Goal: Information Seeking & Learning: Compare options

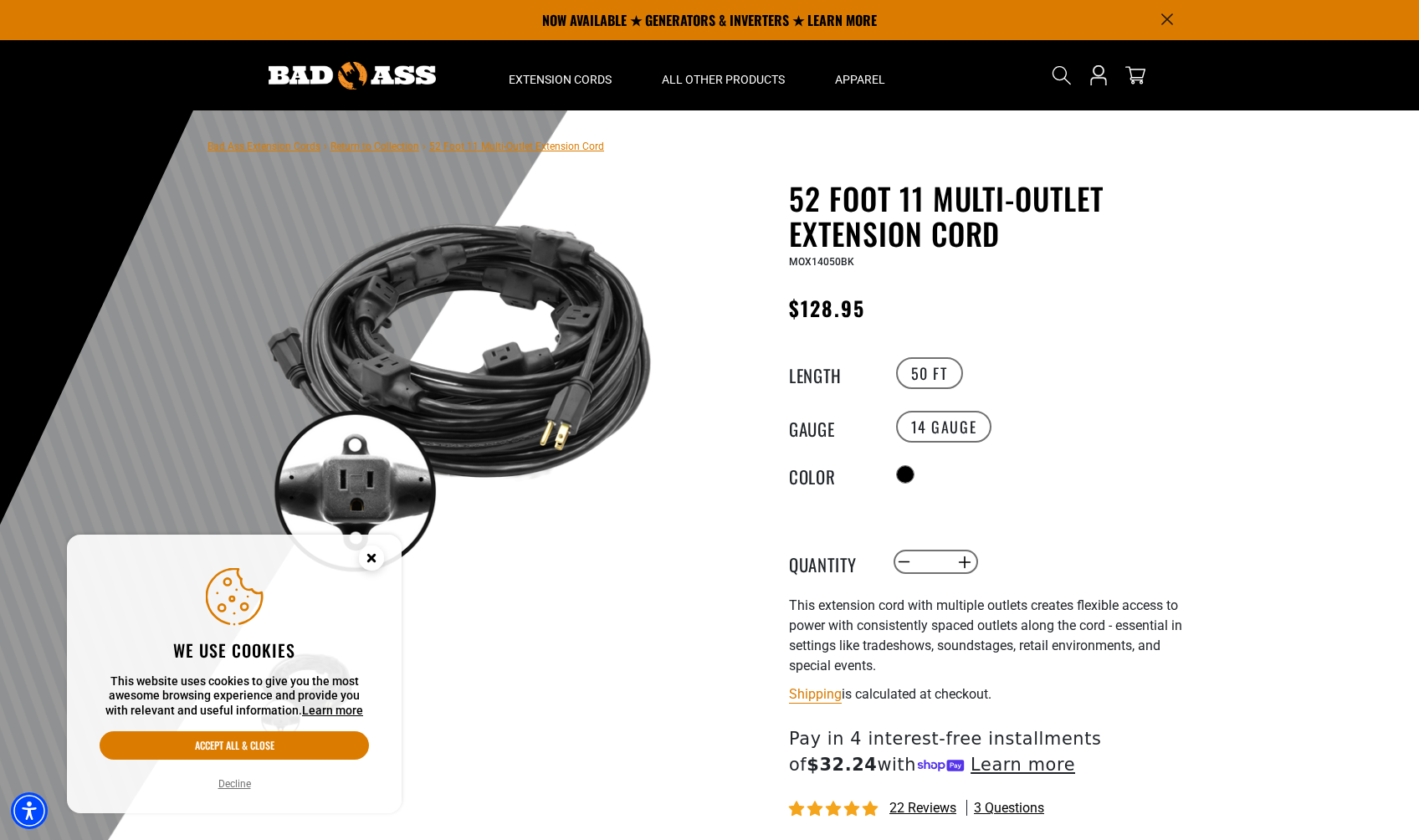
click at [373, 563] on circle "Close this option" at bounding box center [372, 558] width 25 height 25
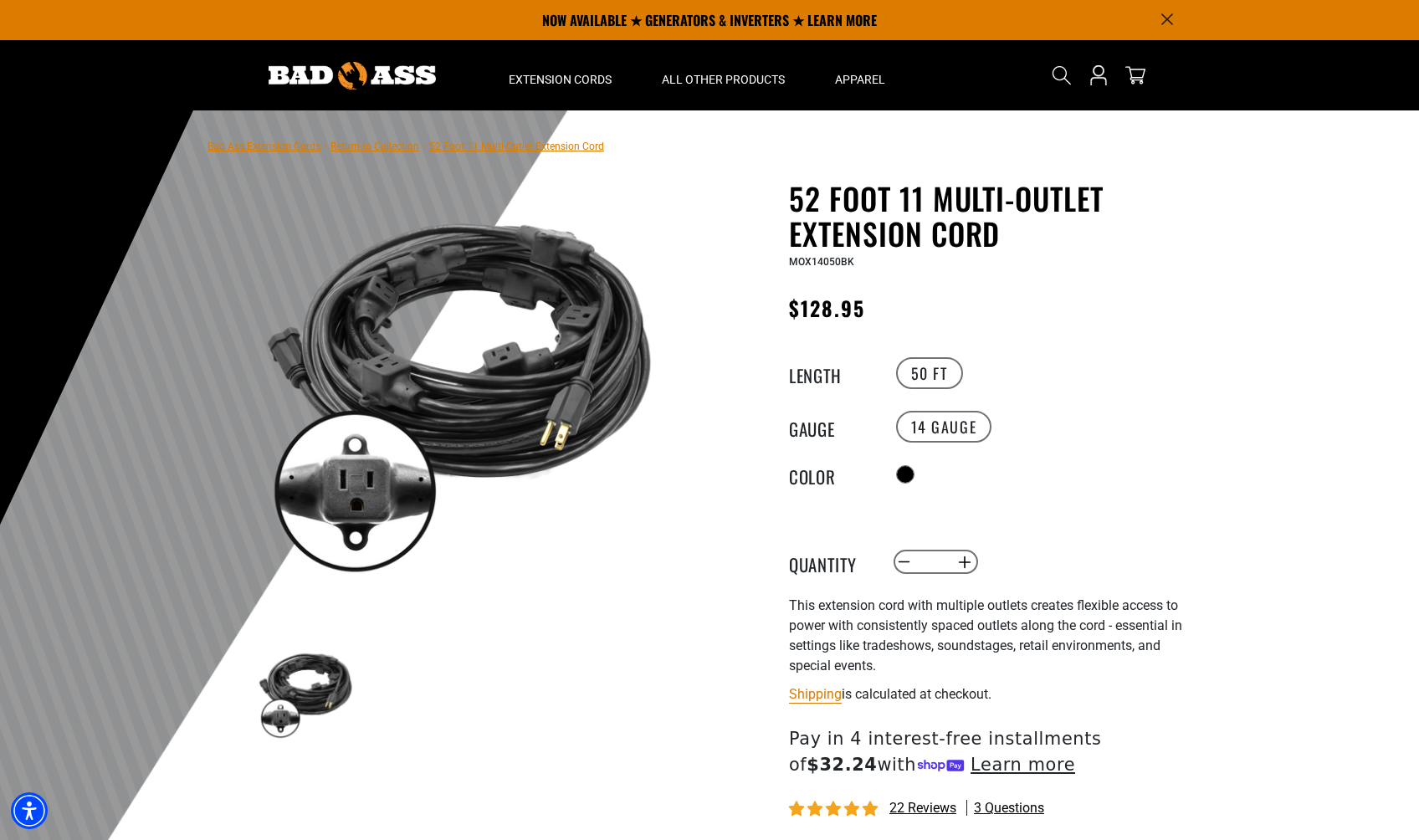
click at [1171, 13] on icon "Announcement" at bounding box center [1167, 19] width 12 height 12
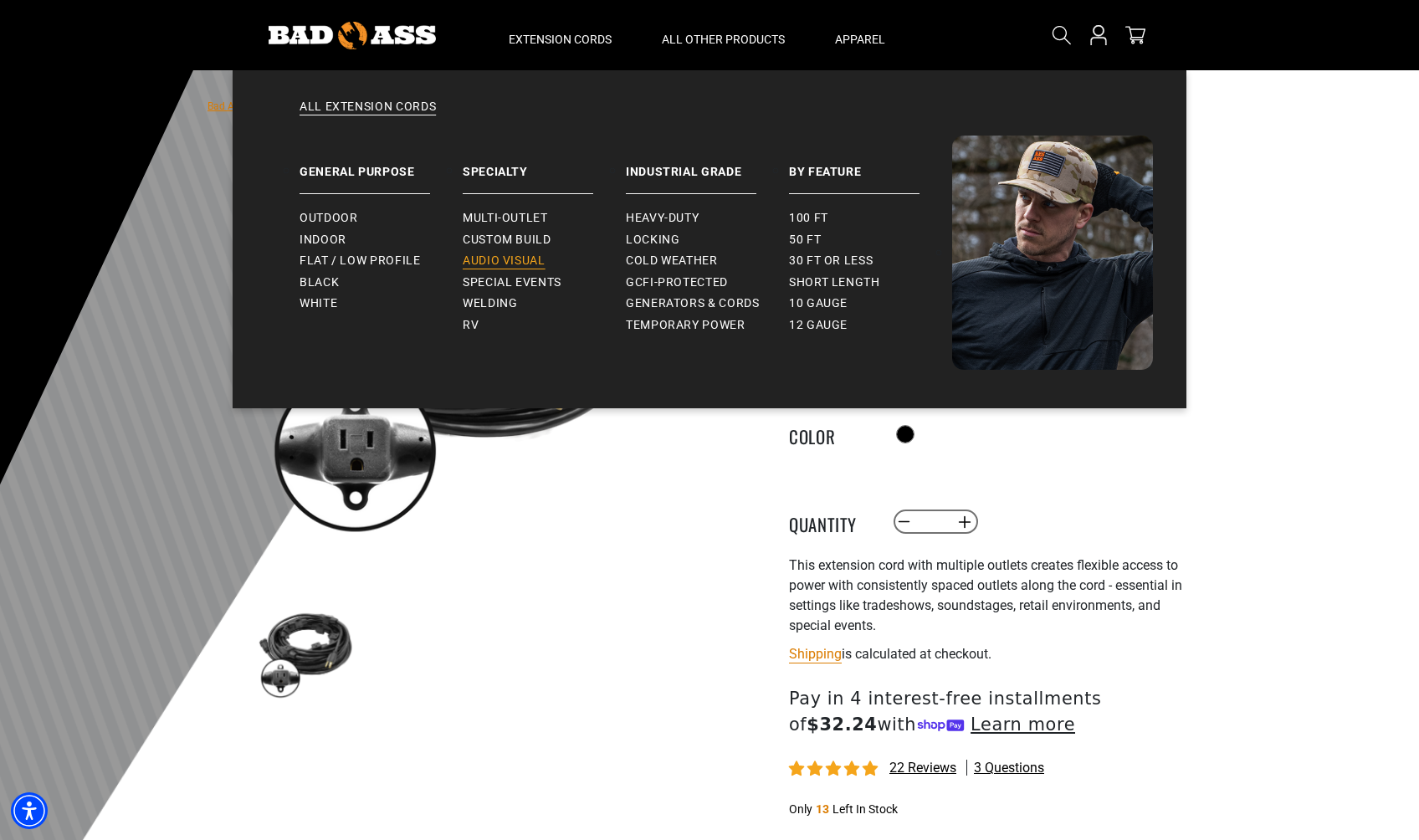
click at [489, 260] on span "Audio Visual" at bounding box center [503, 261] width 83 height 15
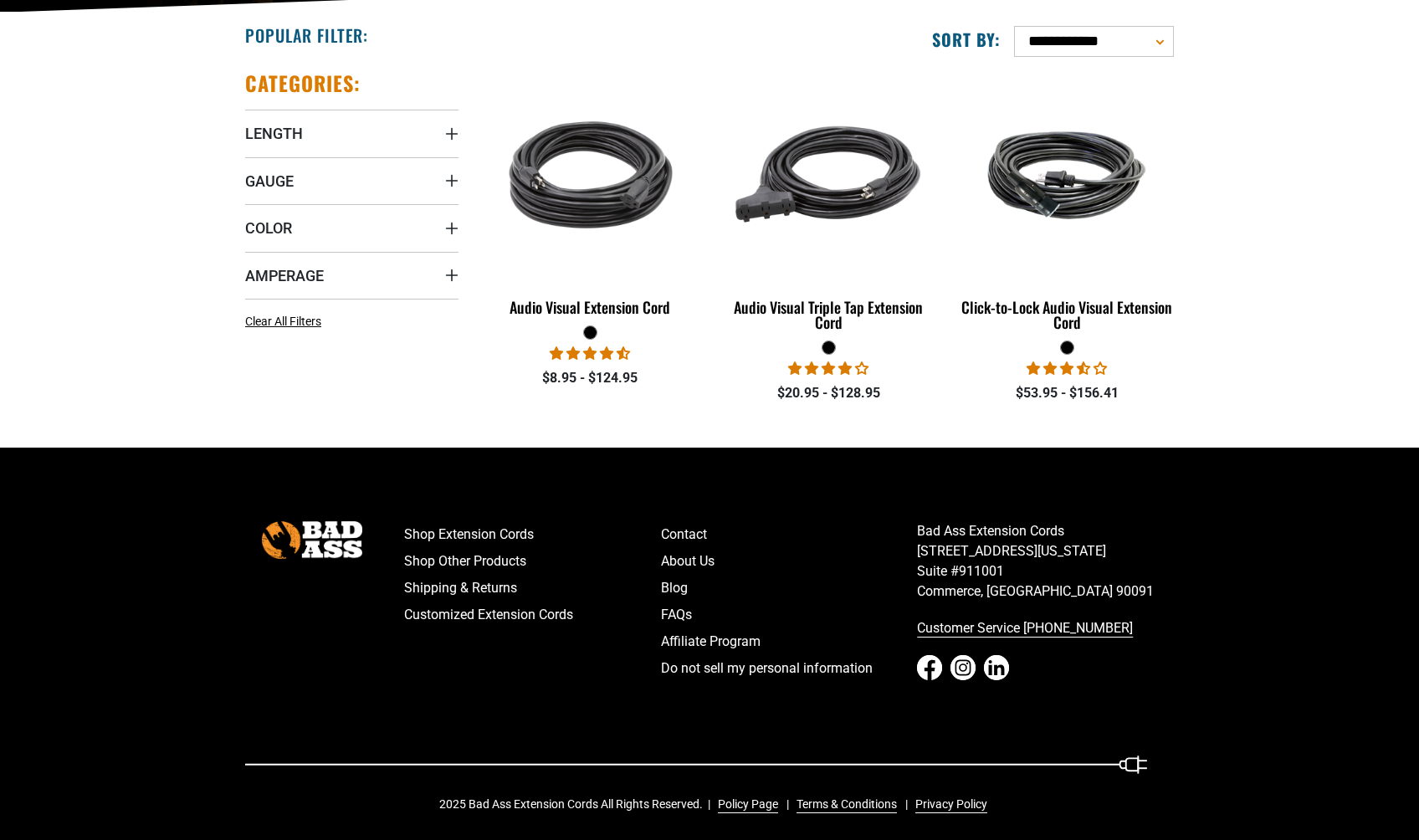
scroll to position [414, 0]
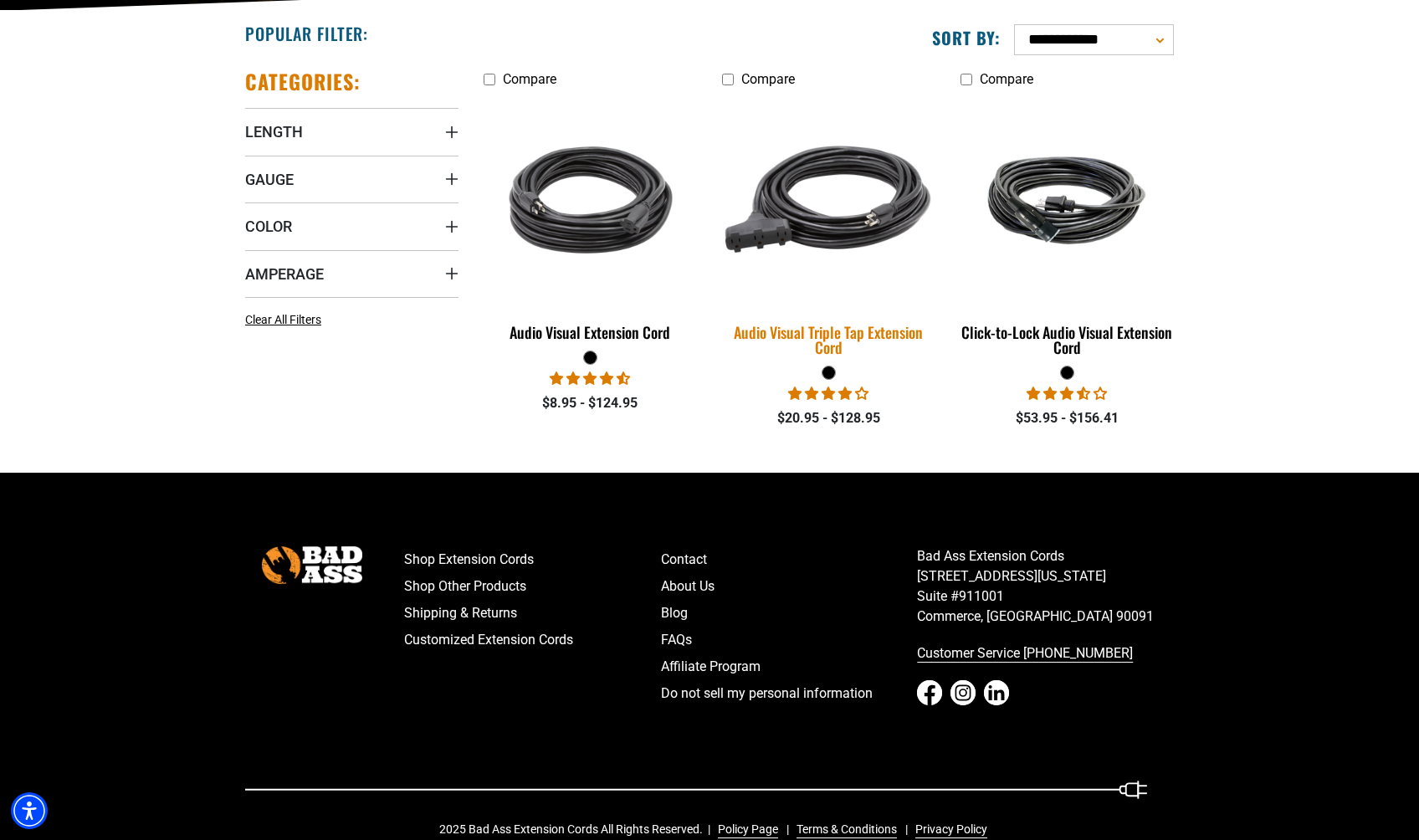
click at [794, 333] on div "Audio Visual Triple Tap Extension Cord" at bounding box center [829, 340] width 213 height 30
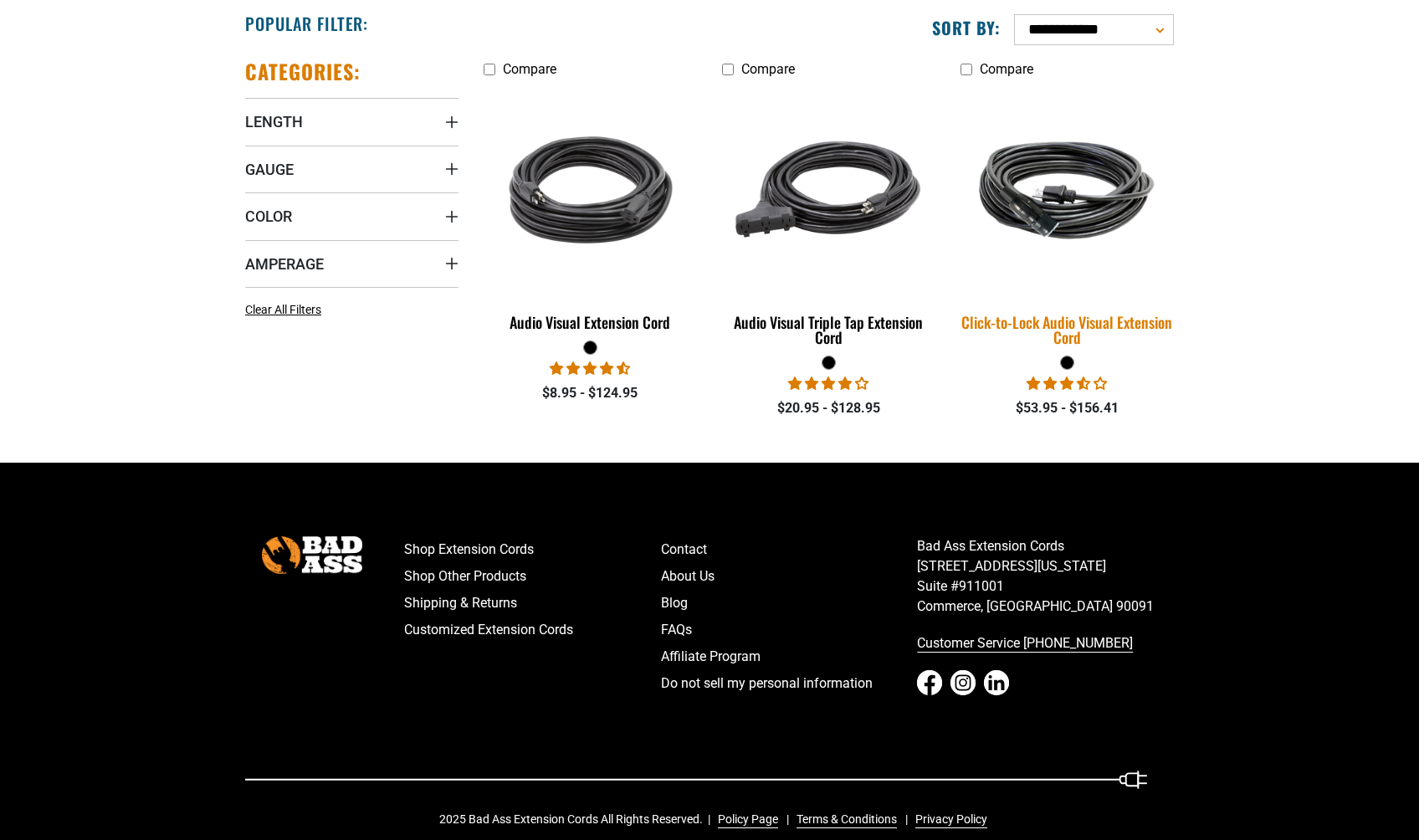
scroll to position [425, 0]
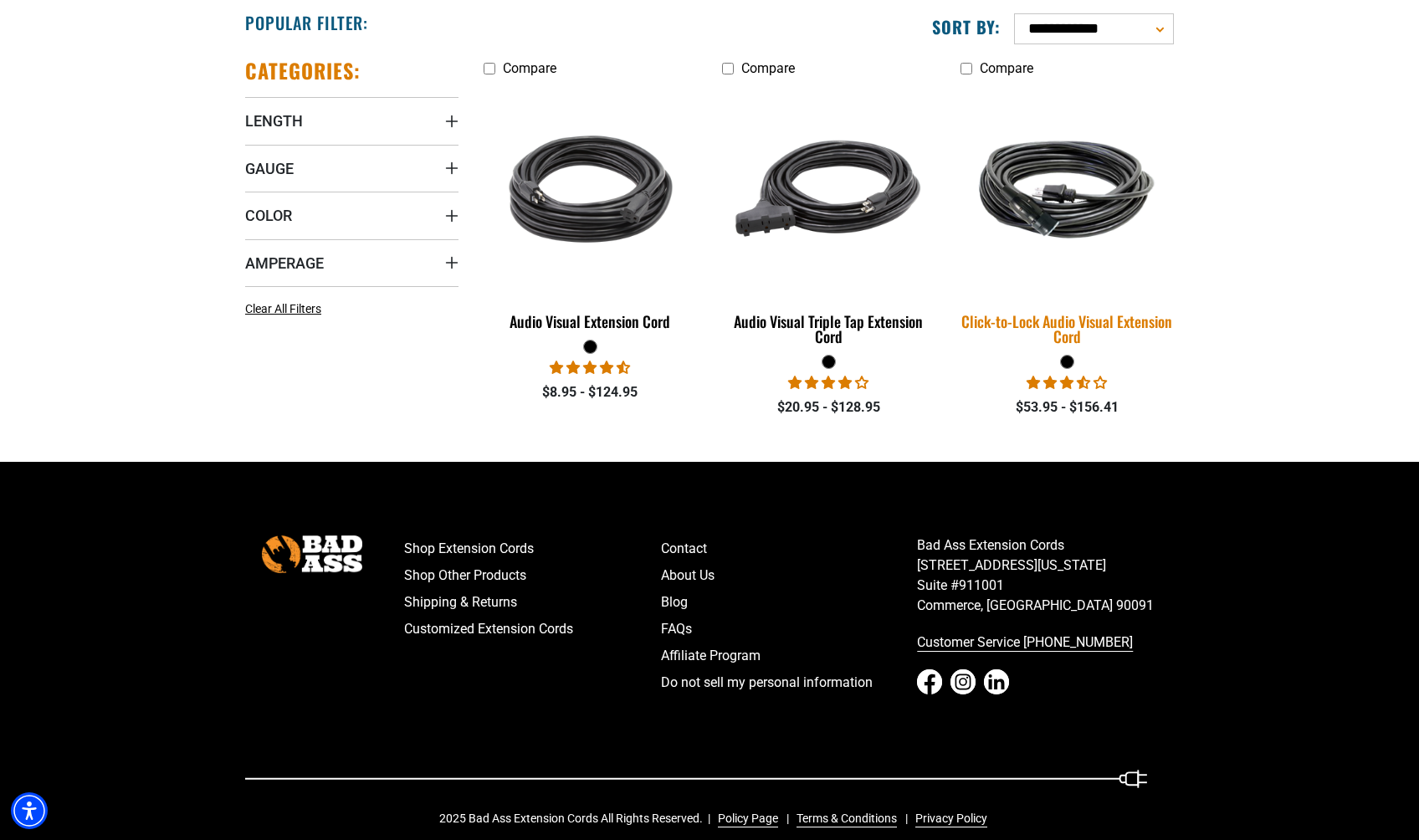
click at [1068, 188] on img at bounding box center [1067, 190] width 234 height 143
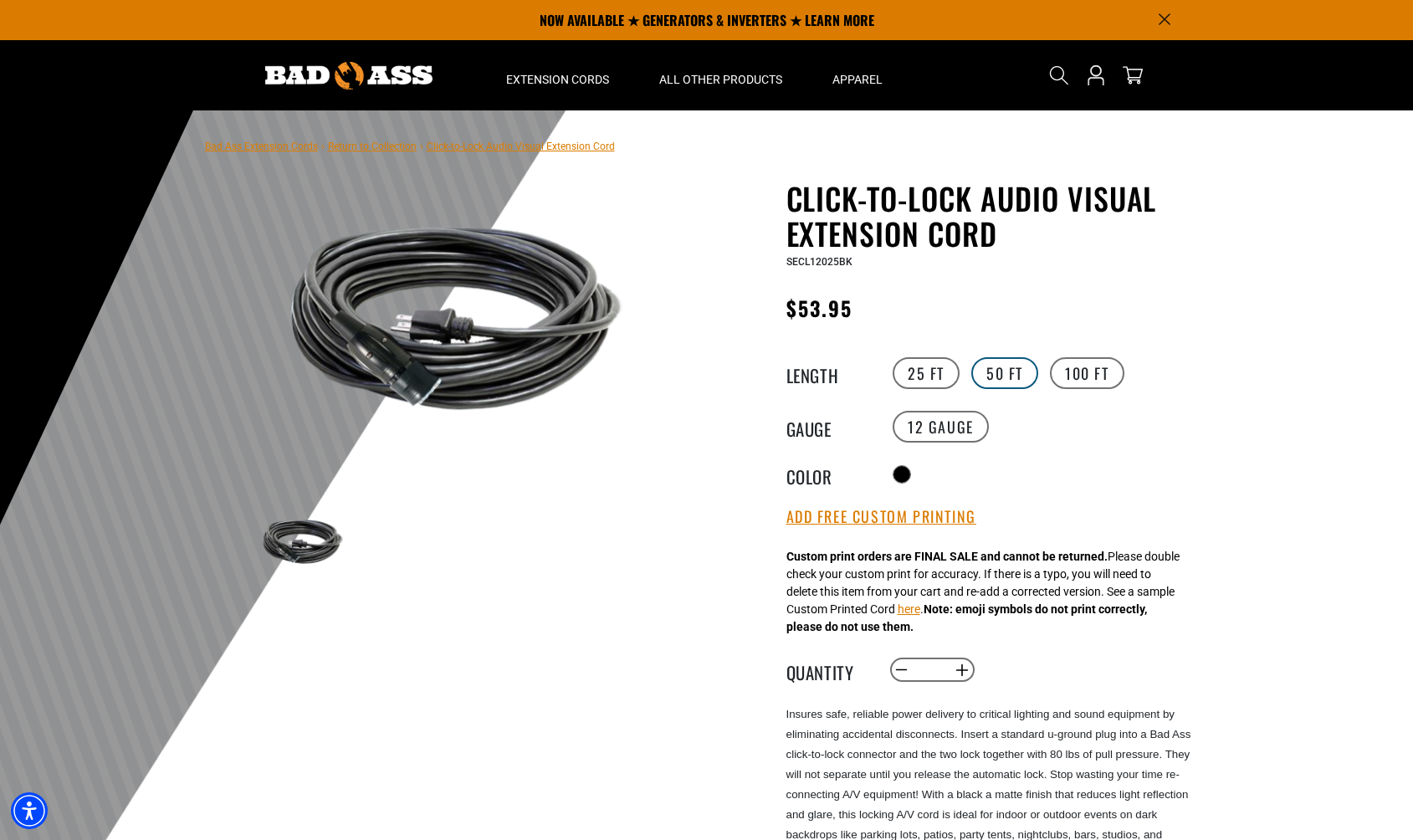
click at [988, 379] on label "50 FT" at bounding box center [1005, 373] width 67 height 32
click at [1053, 383] on label "100 FT" at bounding box center [1087, 373] width 75 height 32
click at [1072, 375] on label "100 FT" at bounding box center [1087, 373] width 75 height 32
click at [933, 359] on label "25 FT" at bounding box center [926, 373] width 67 height 32
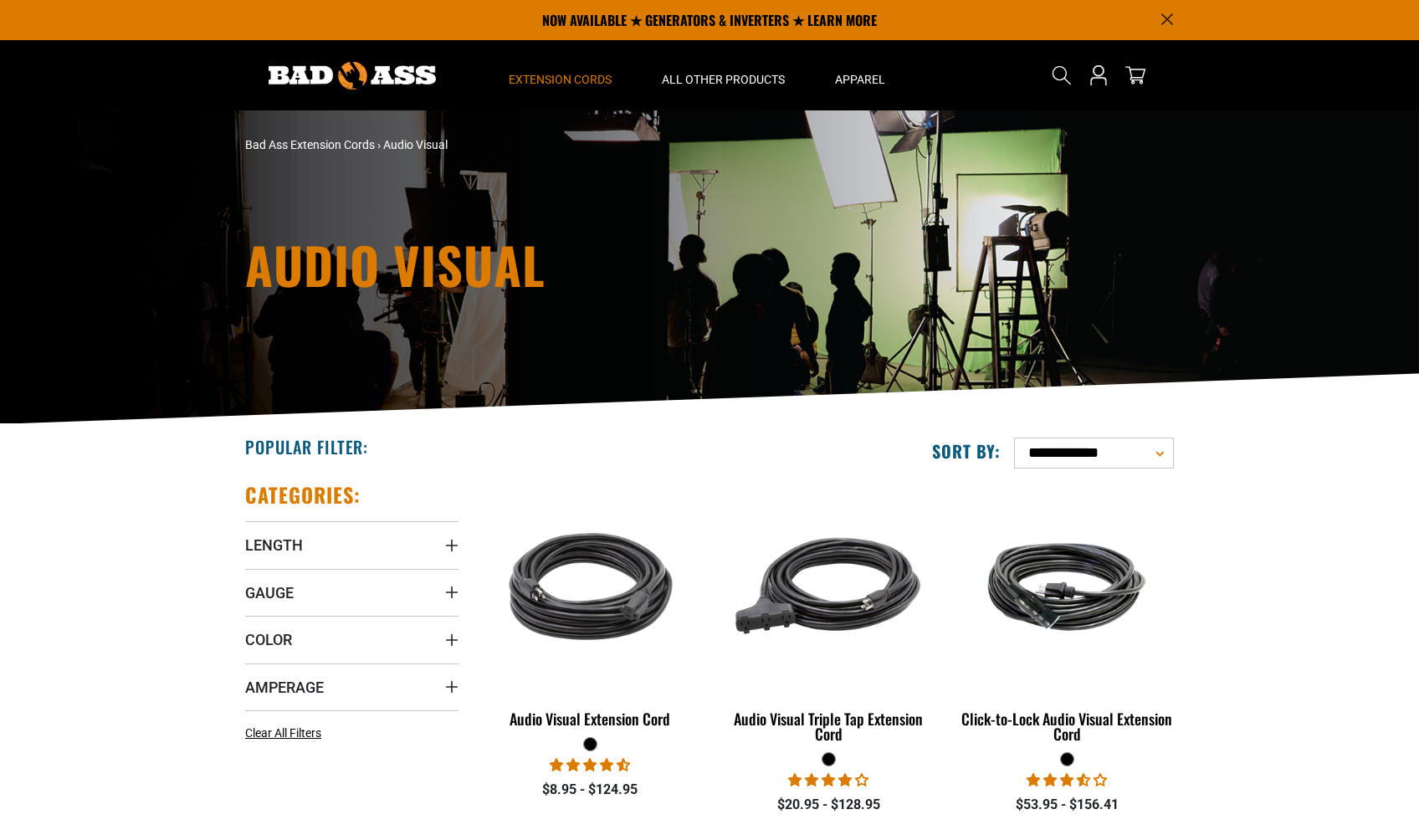
scroll to position [419, 0]
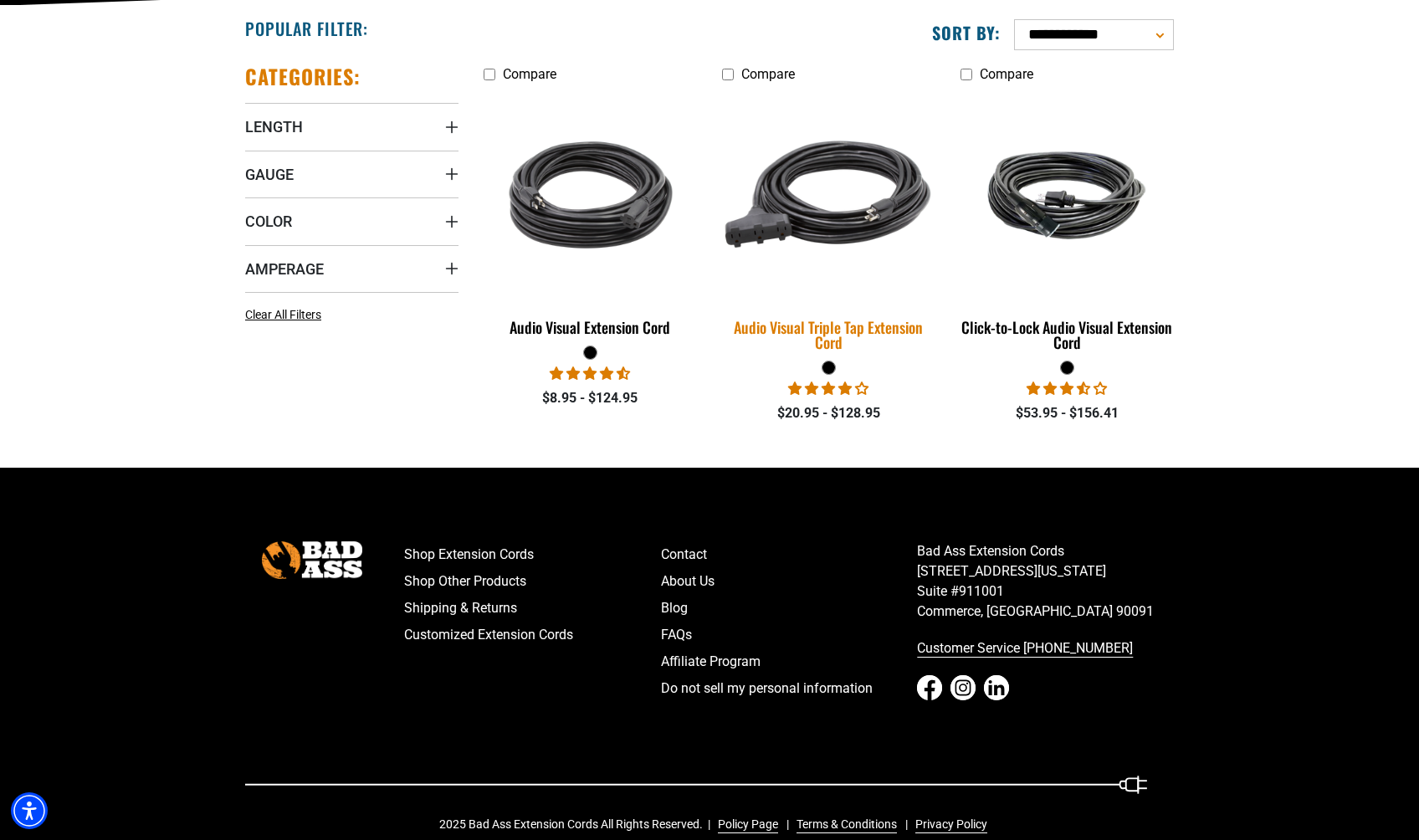
click at [843, 199] on img at bounding box center [828, 195] width 234 height 214
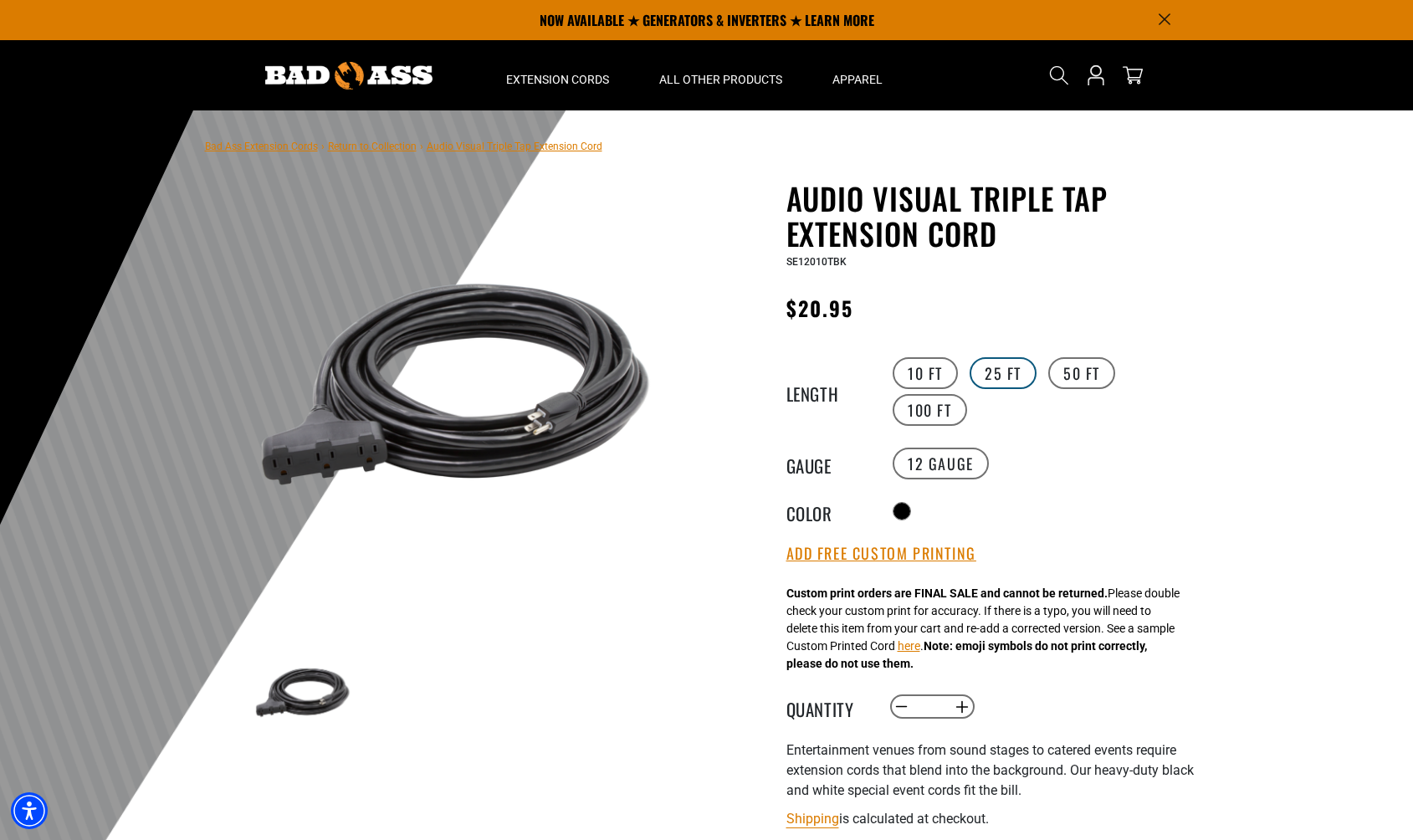
click at [995, 379] on label "25 FT" at bounding box center [1004, 373] width 67 height 32
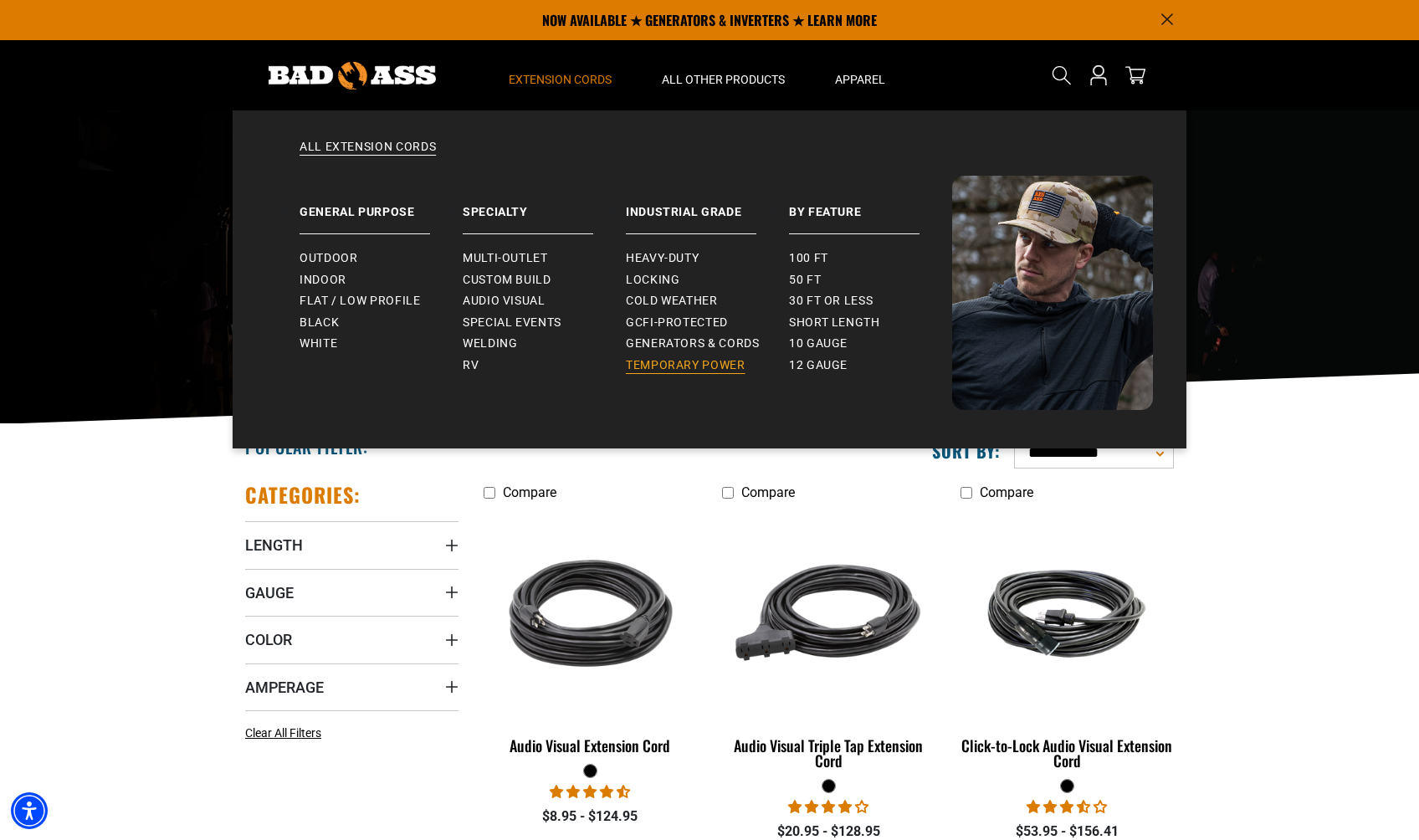
click at [665, 368] on span "Temporary Power" at bounding box center [686, 366] width 120 height 15
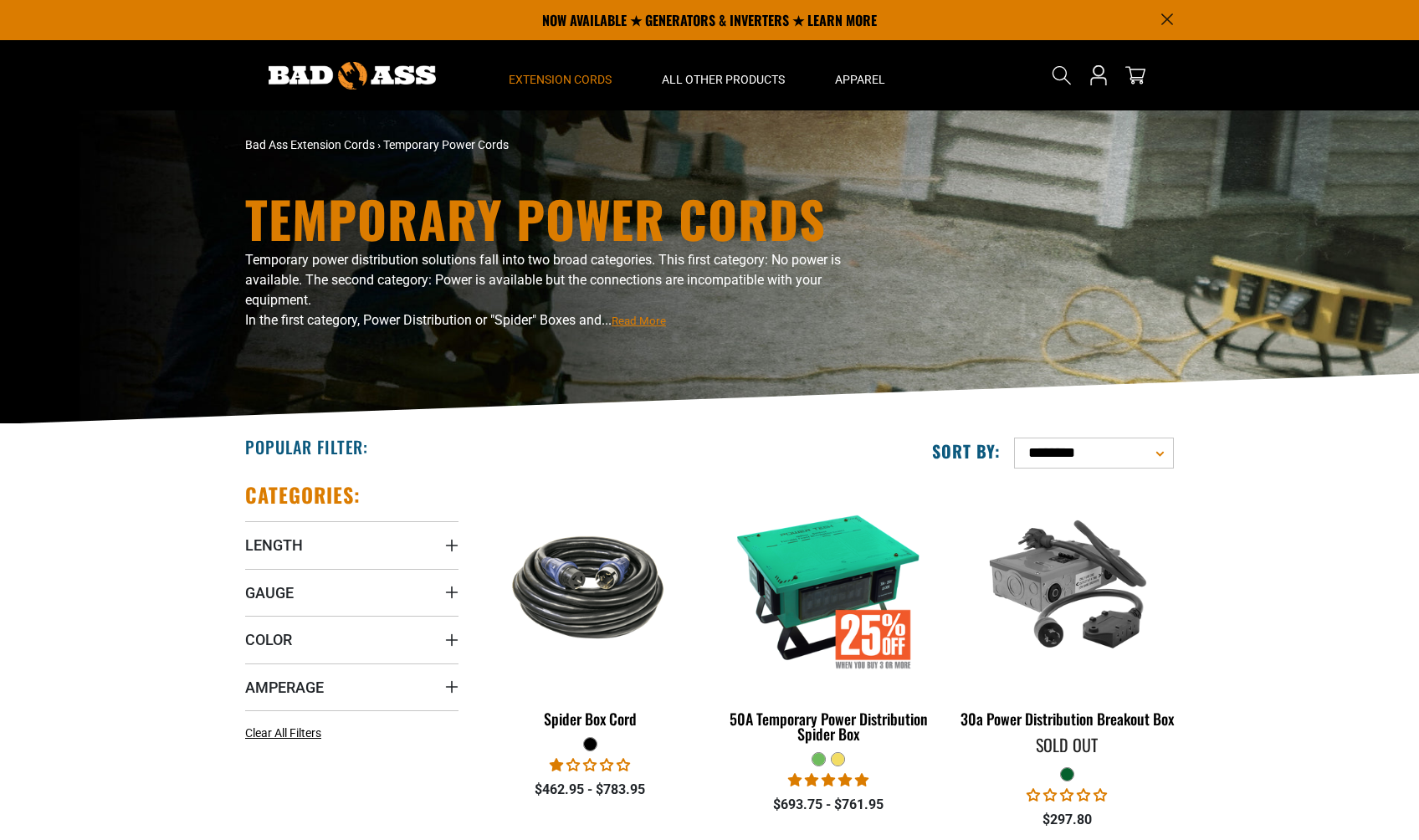
scroll to position [387, 0]
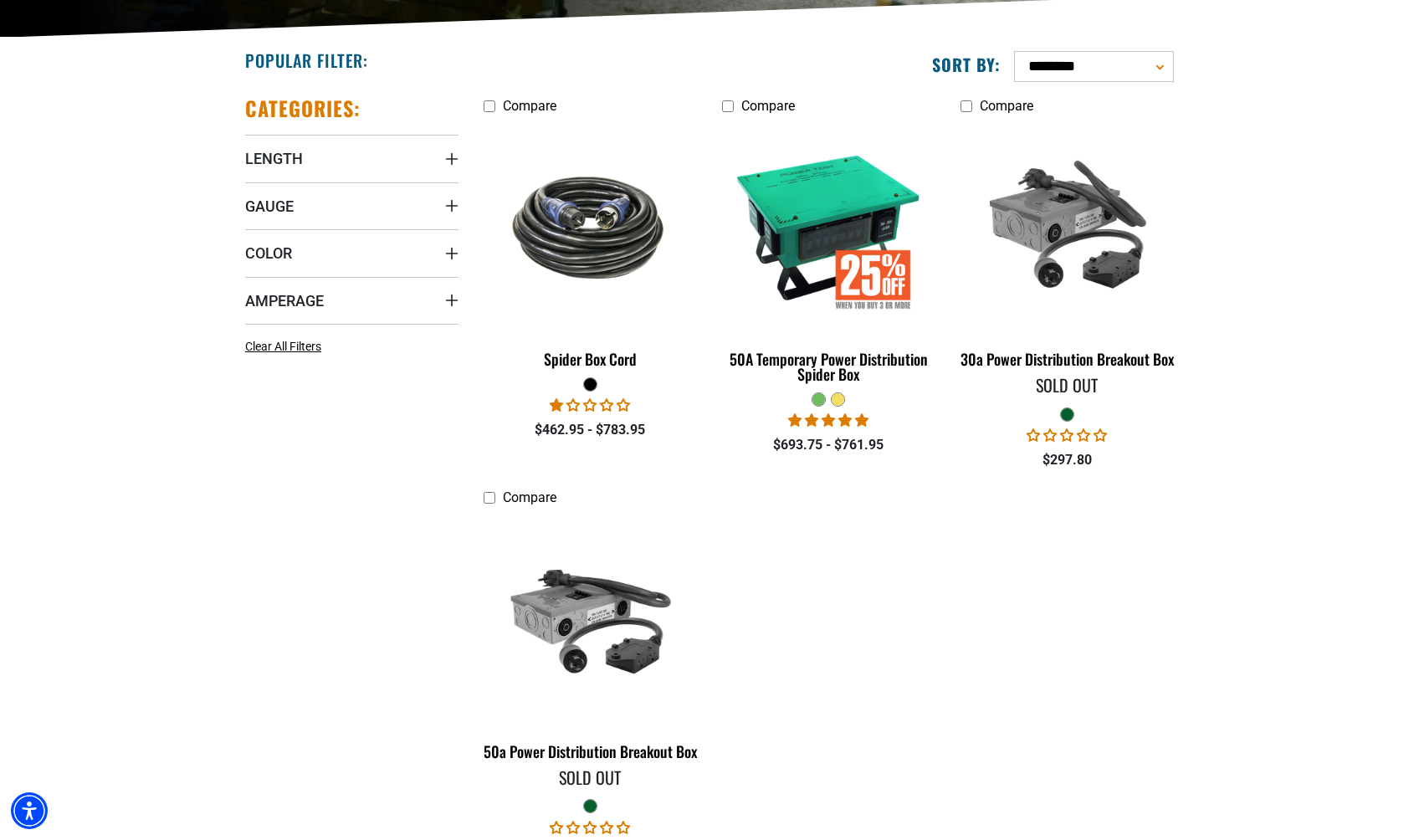
click at [562, 404] on span "1.00 stars" at bounding box center [558, 405] width 17 height 13
click at [592, 425] on div "$462.95 - $783.95" at bounding box center [590, 430] width 213 height 20
click at [581, 358] on div "Spider Box Cord" at bounding box center [590, 359] width 213 height 15
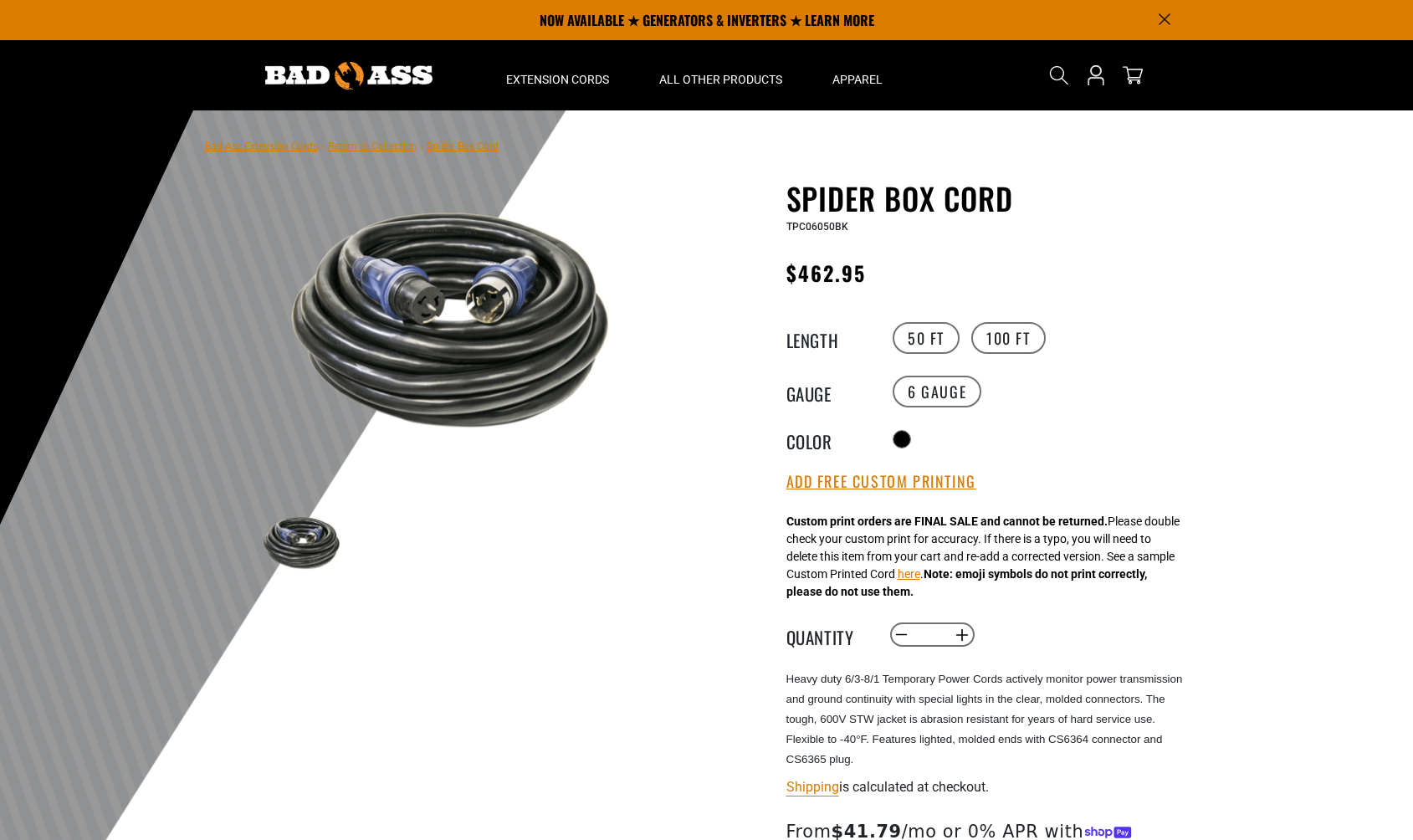
scroll to position [426, 0]
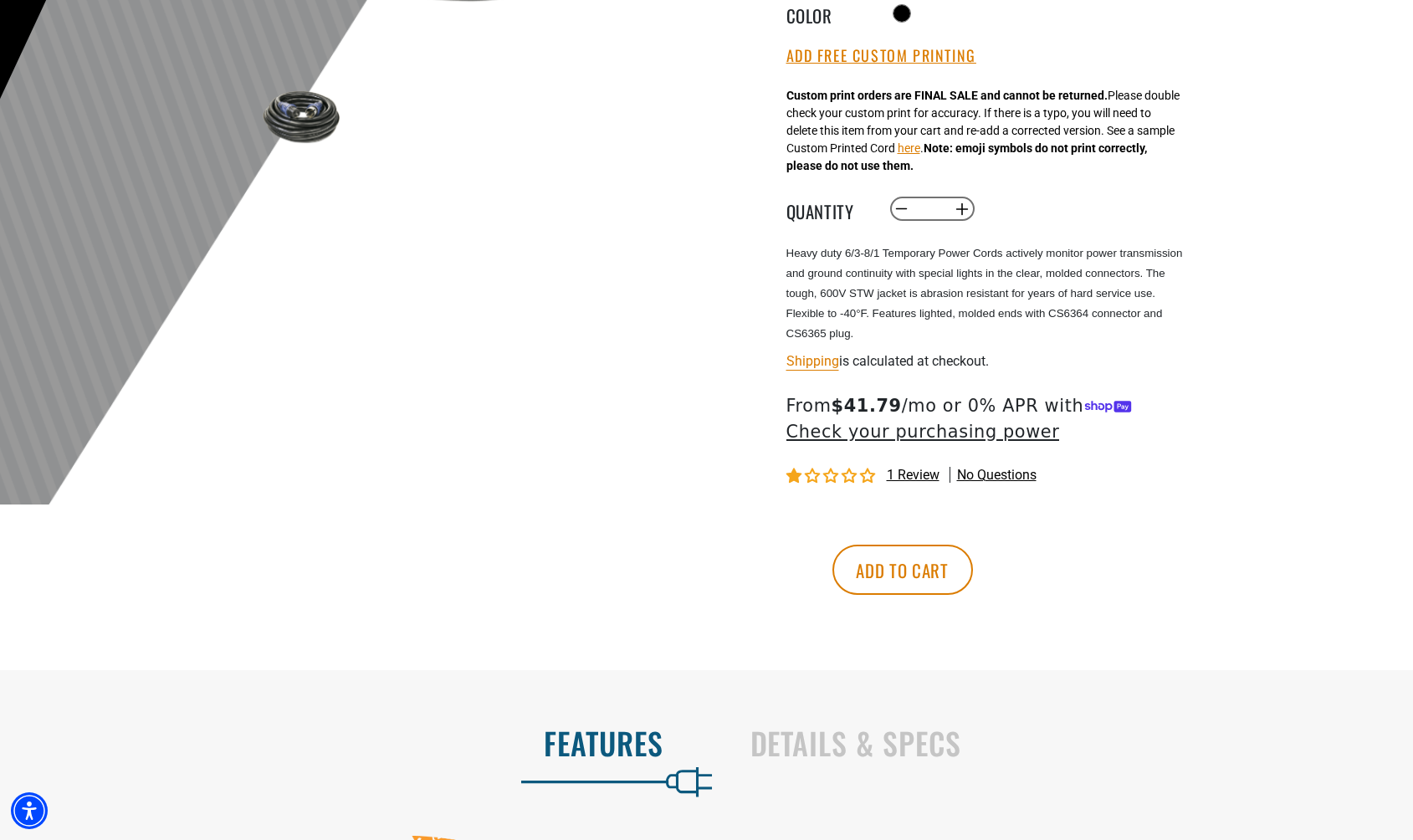
click at [907, 479] on span "1 review" at bounding box center [913, 474] width 53 height 16
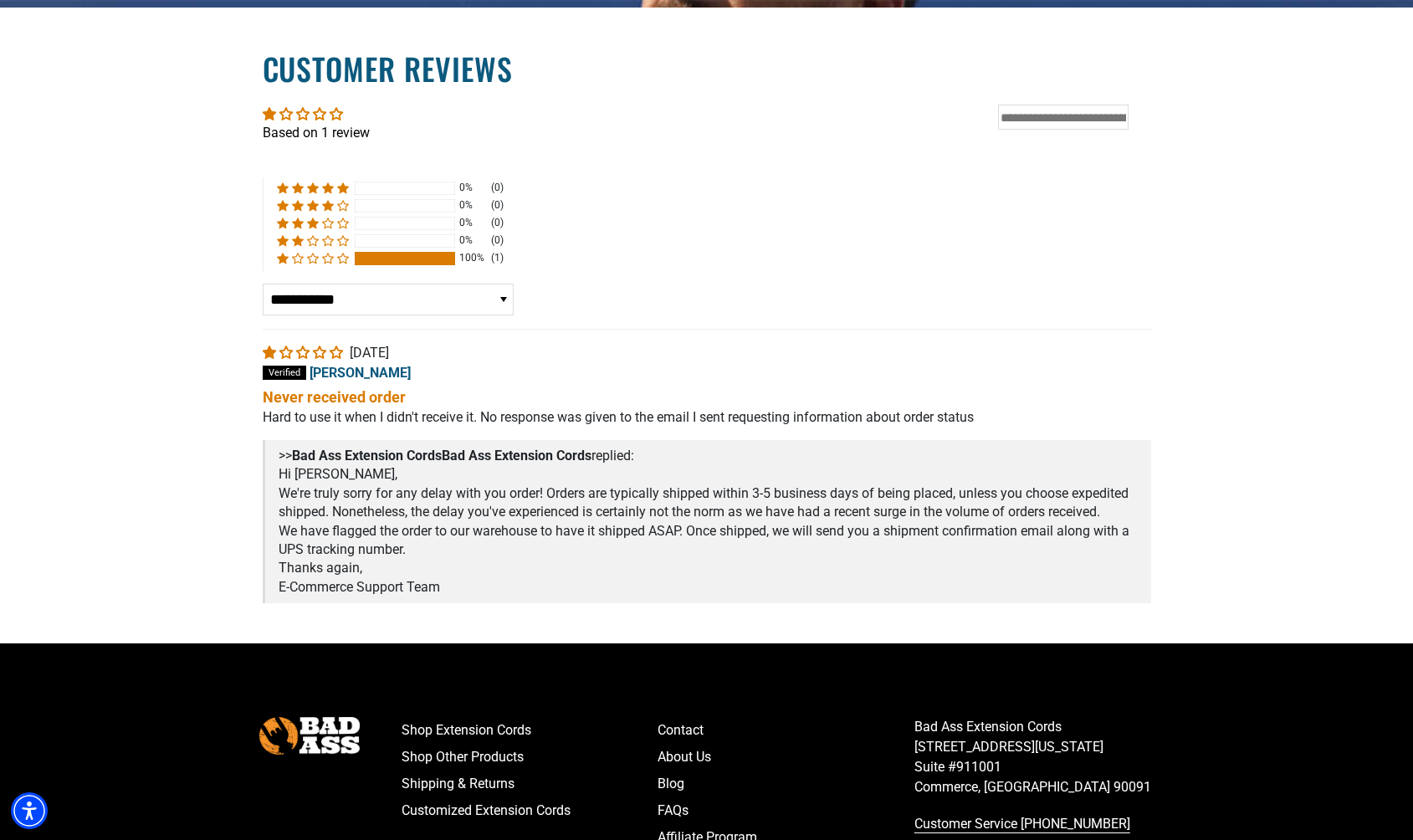
scroll to position [2898, 0]
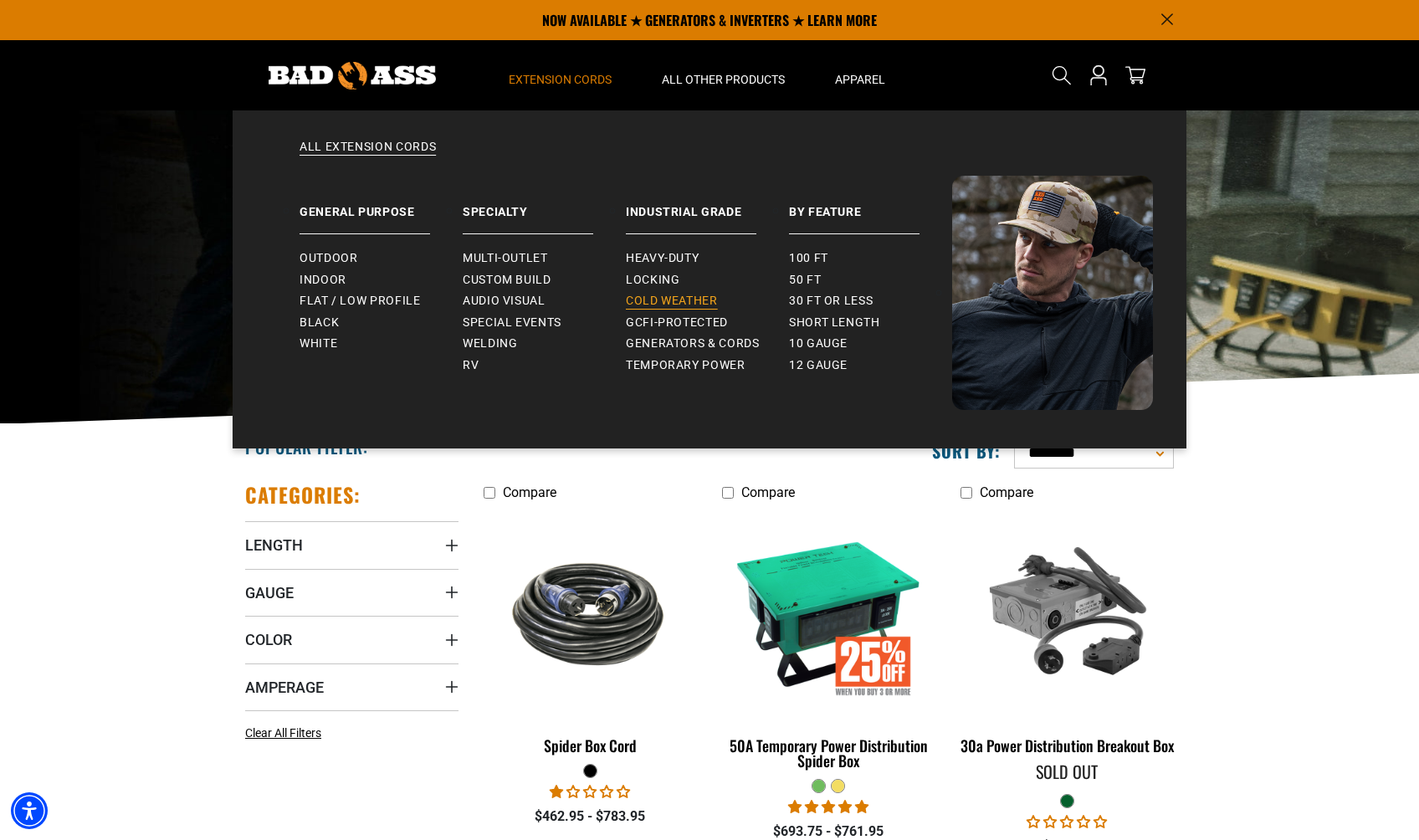
click at [677, 302] on span "Cold Weather" at bounding box center [672, 301] width 92 height 15
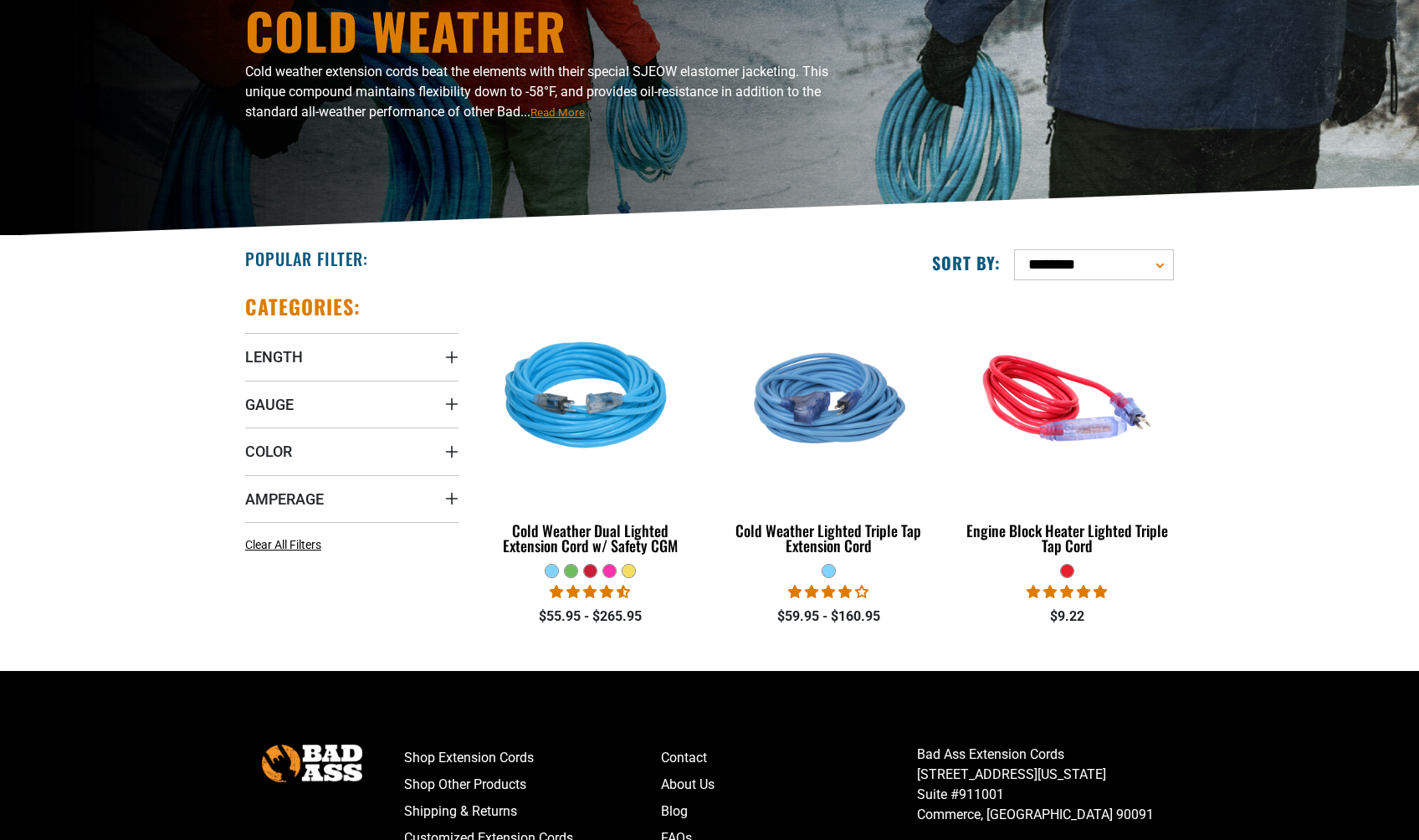
scroll to position [311, 0]
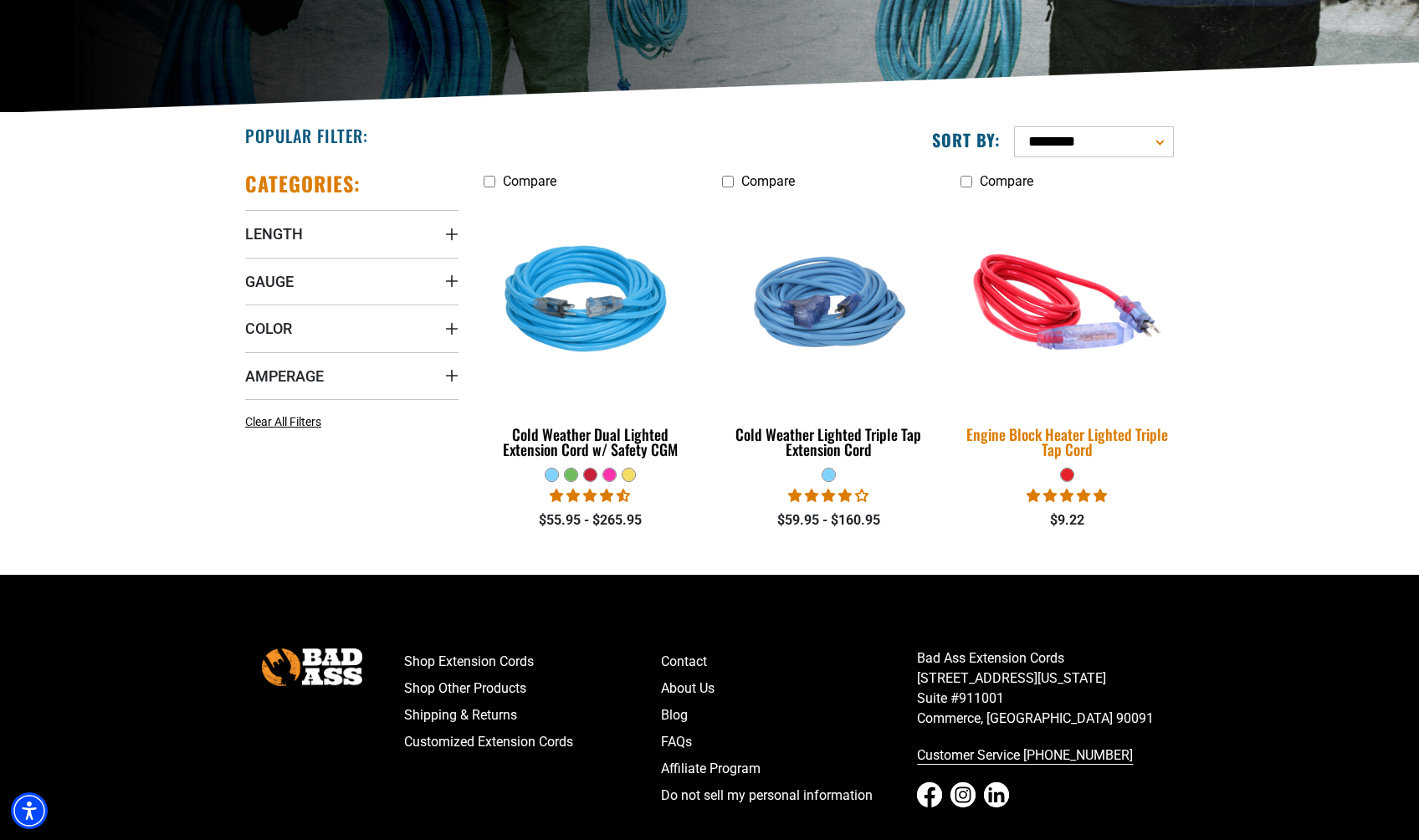
click at [1057, 310] on img at bounding box center [1067, 301] width 234 height 214
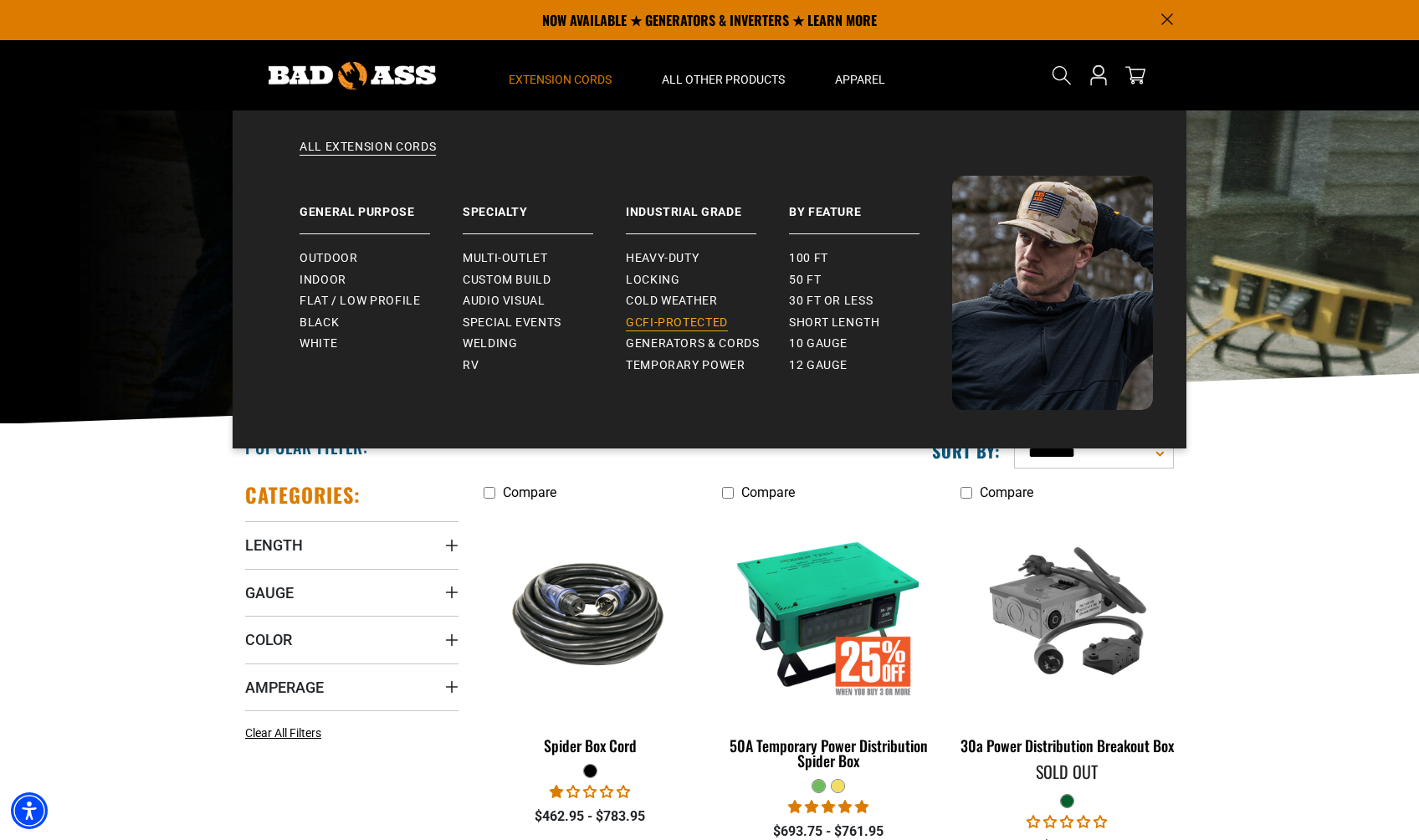
click at [709, 326] on span "GCFI-Protected" at bounding box center [677, 323] width 102 height 15
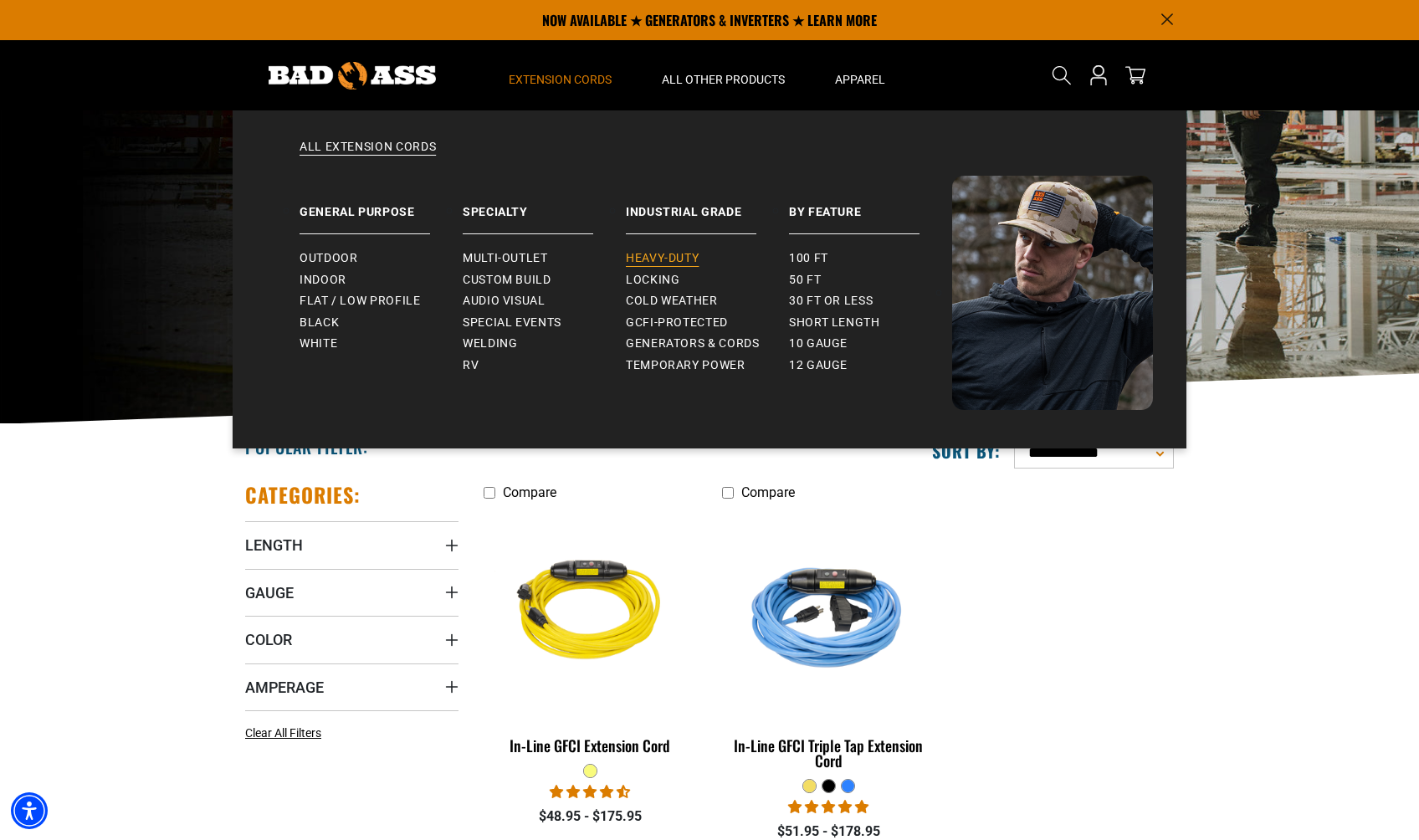
click at [664, 255] on span "Heavy-Duty" at bounding box center [662, 258] width 73 height 15
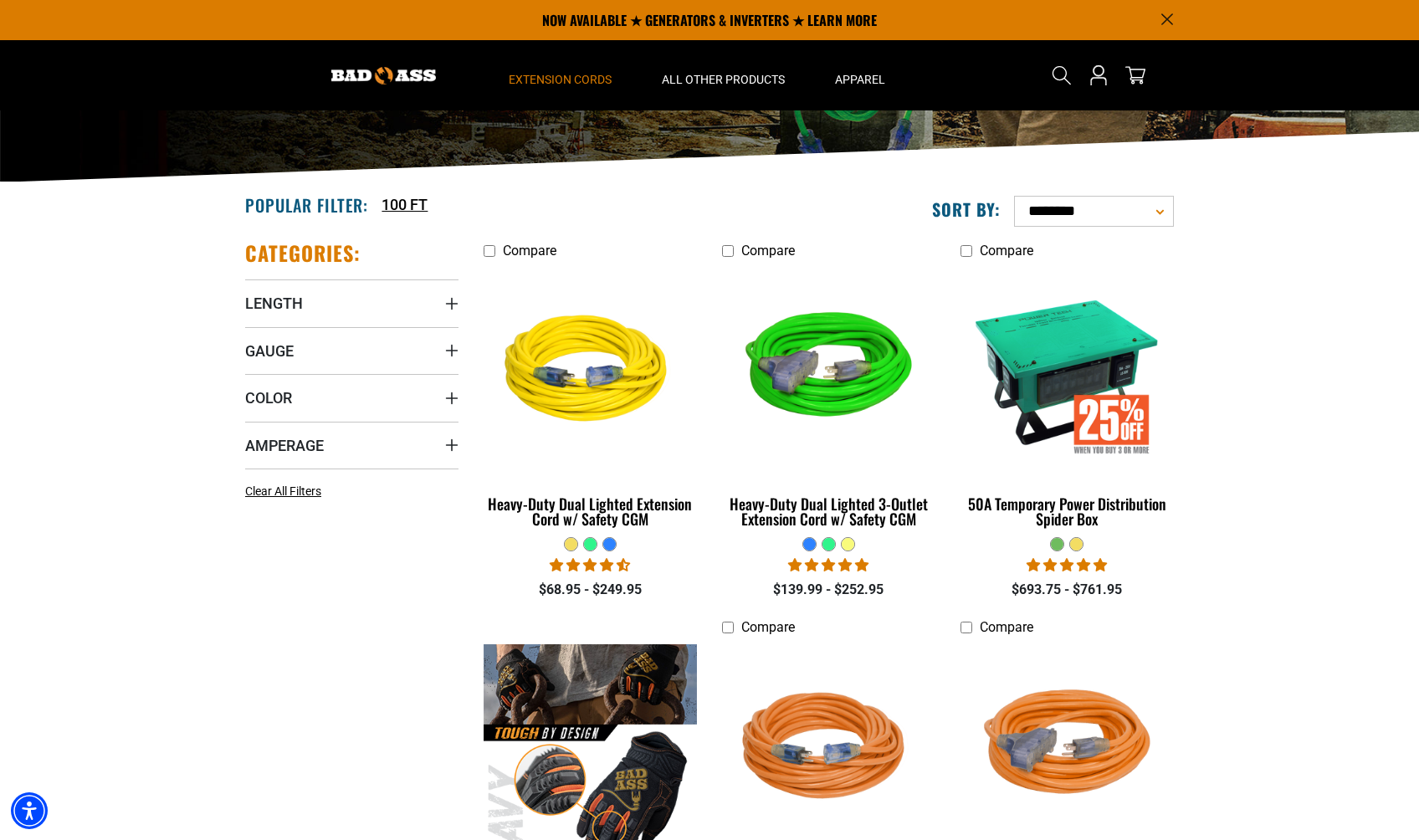
scroll to position [239, 0]
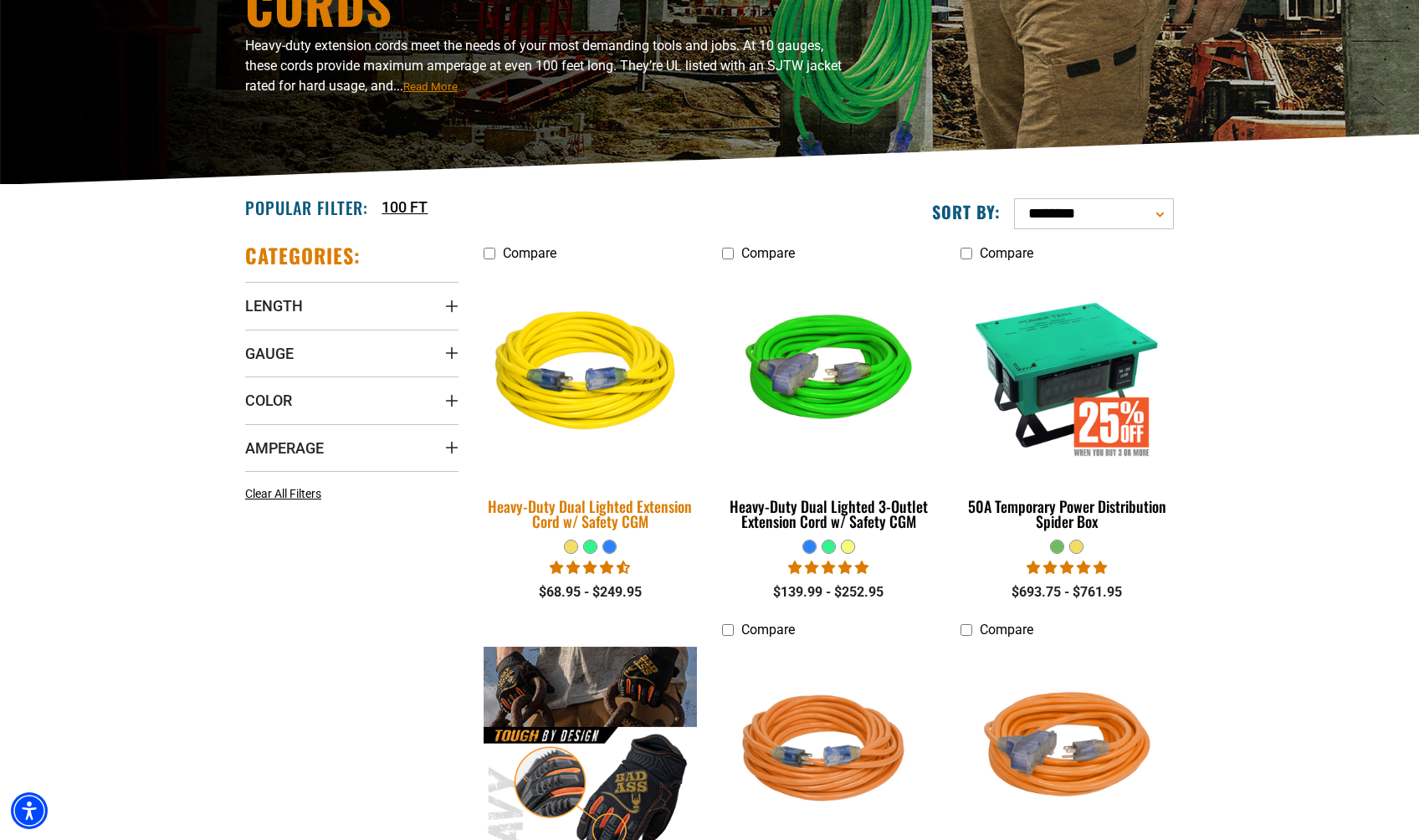
click at [629, 409] on img at bounding box center [590, 373] width 234 height 214
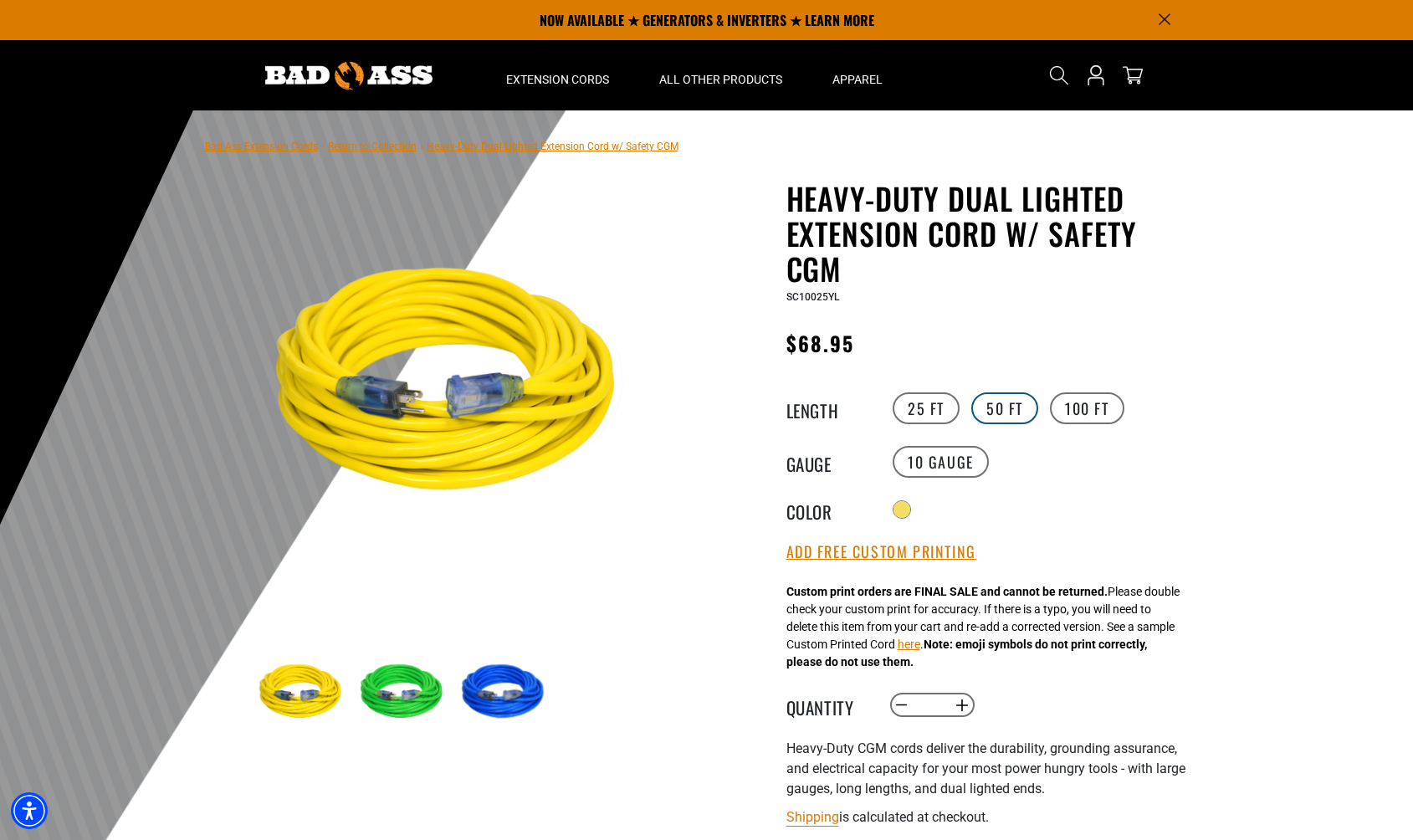
click at [992, 417] on label "50 FT" at bounding box center [1005, 409] width 67 height 32
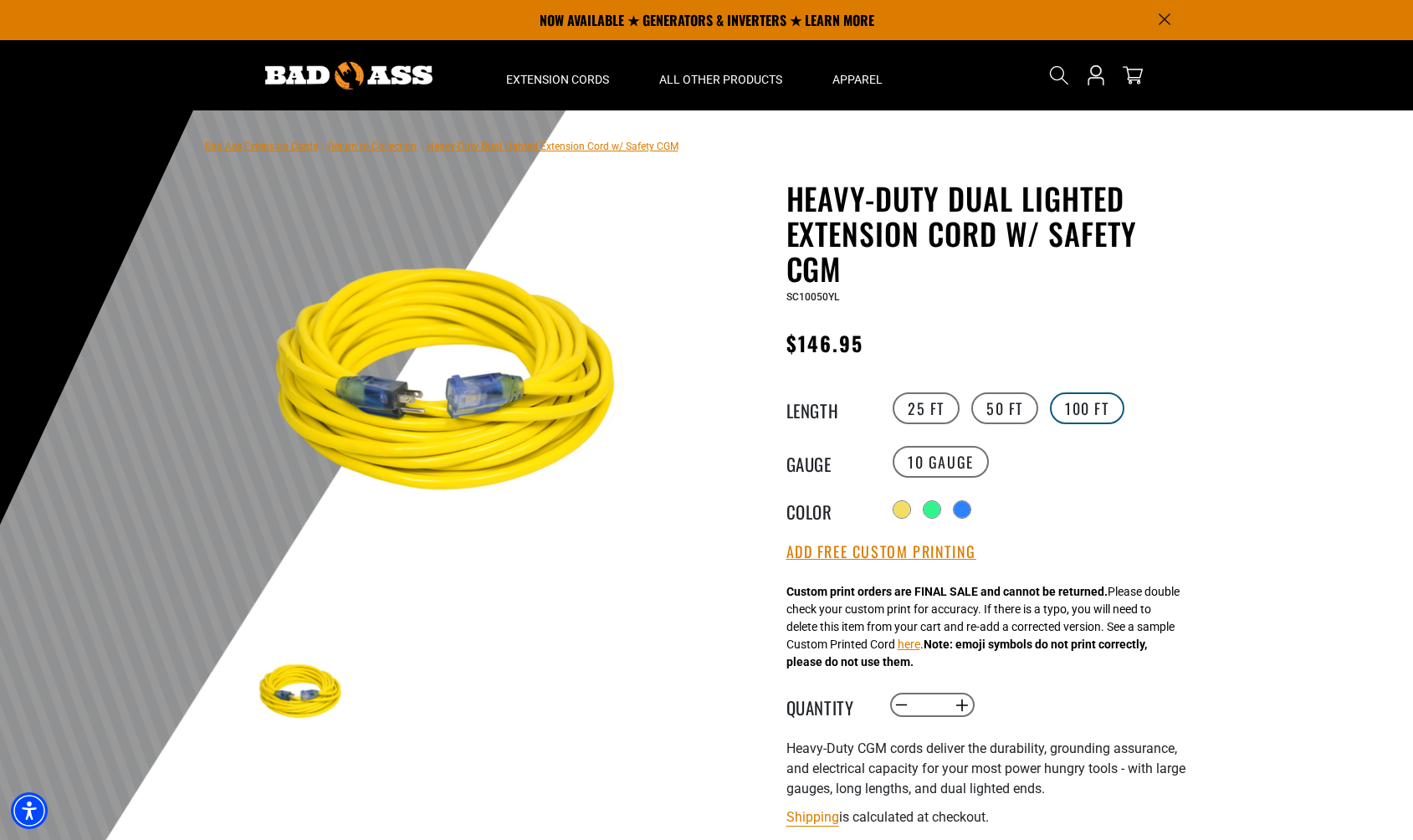
click at [1088, 412] on label "100 FT" at bounding box center [1087, 409] width 75 height 32
click at [996, 402] on label "50 FT" at bounding box center [1005, 409] width 67 height 32
click at [924, 416] on label "25 FT" at bounding box center [926, 409] width 67 height 32
click at [1019, 418] on label "50 FT" at bounding box center [1005, 409] width 67 height 32
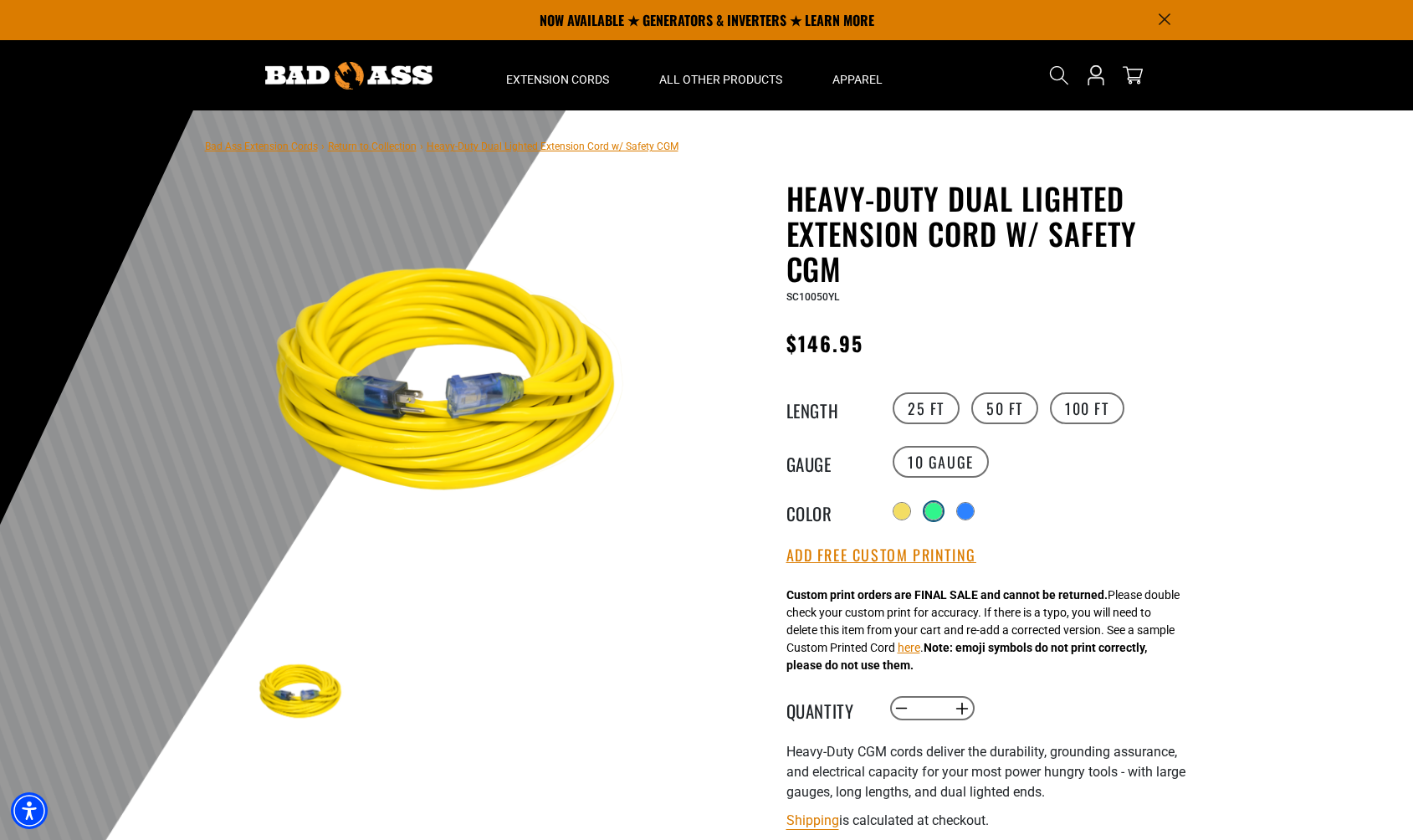
click at [936, 504] on div at bounding box center [934, 511] width 17 height 17
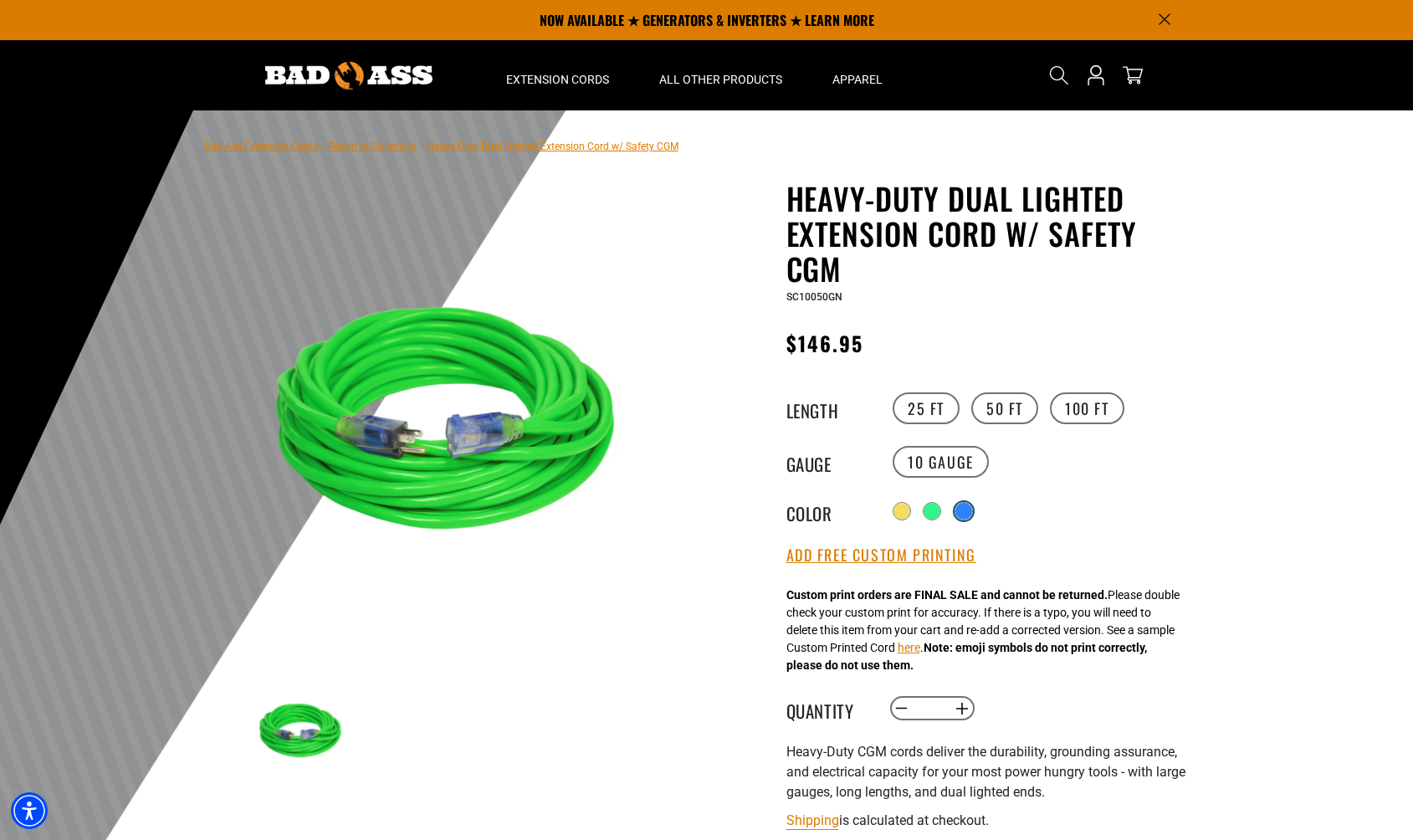
click at [962, 510] on div at bounding box center [964, 511] width 17 height 17
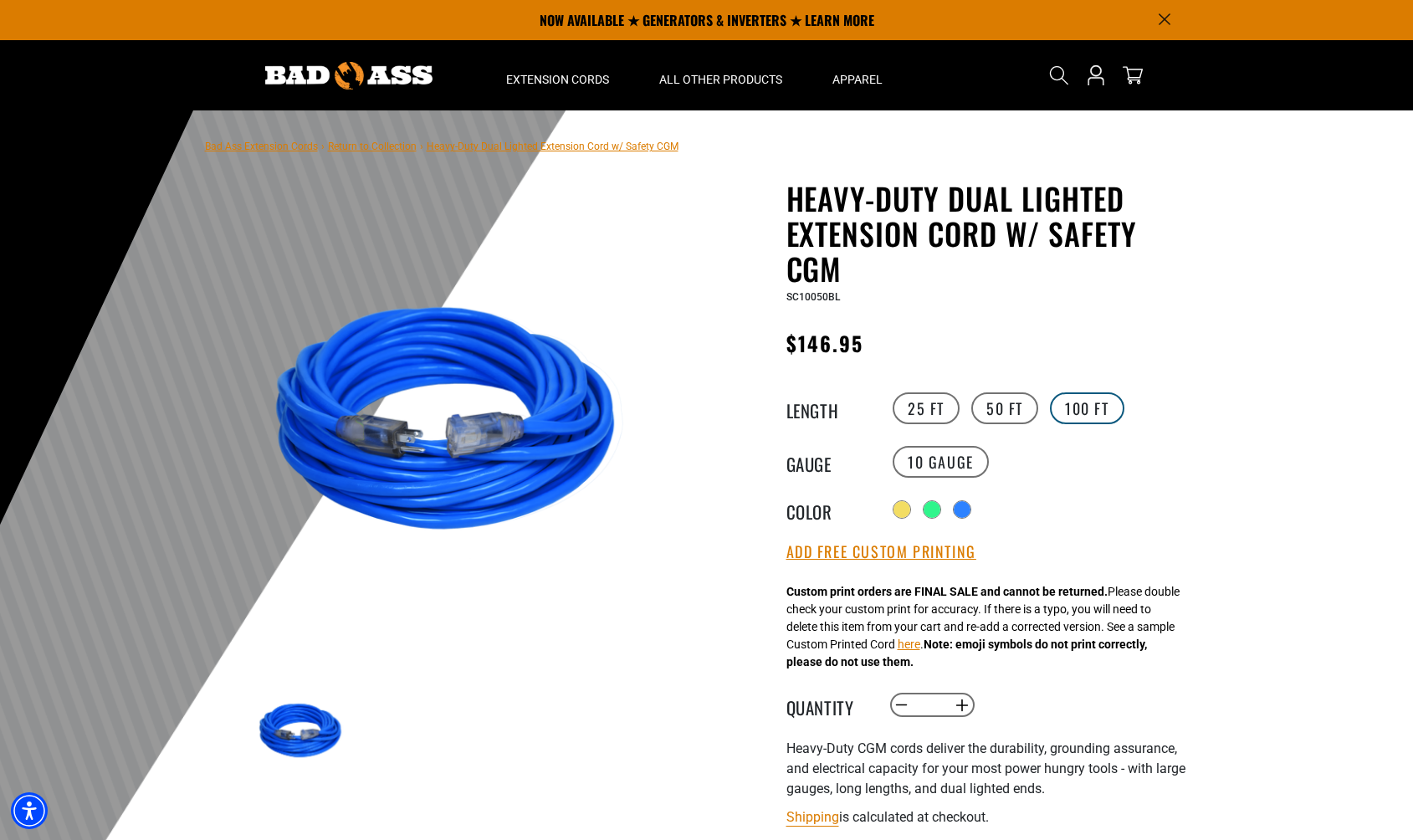
click at [1083, 414] on label "100 FT" at bounding box center [1087, 409] width 75 height 32
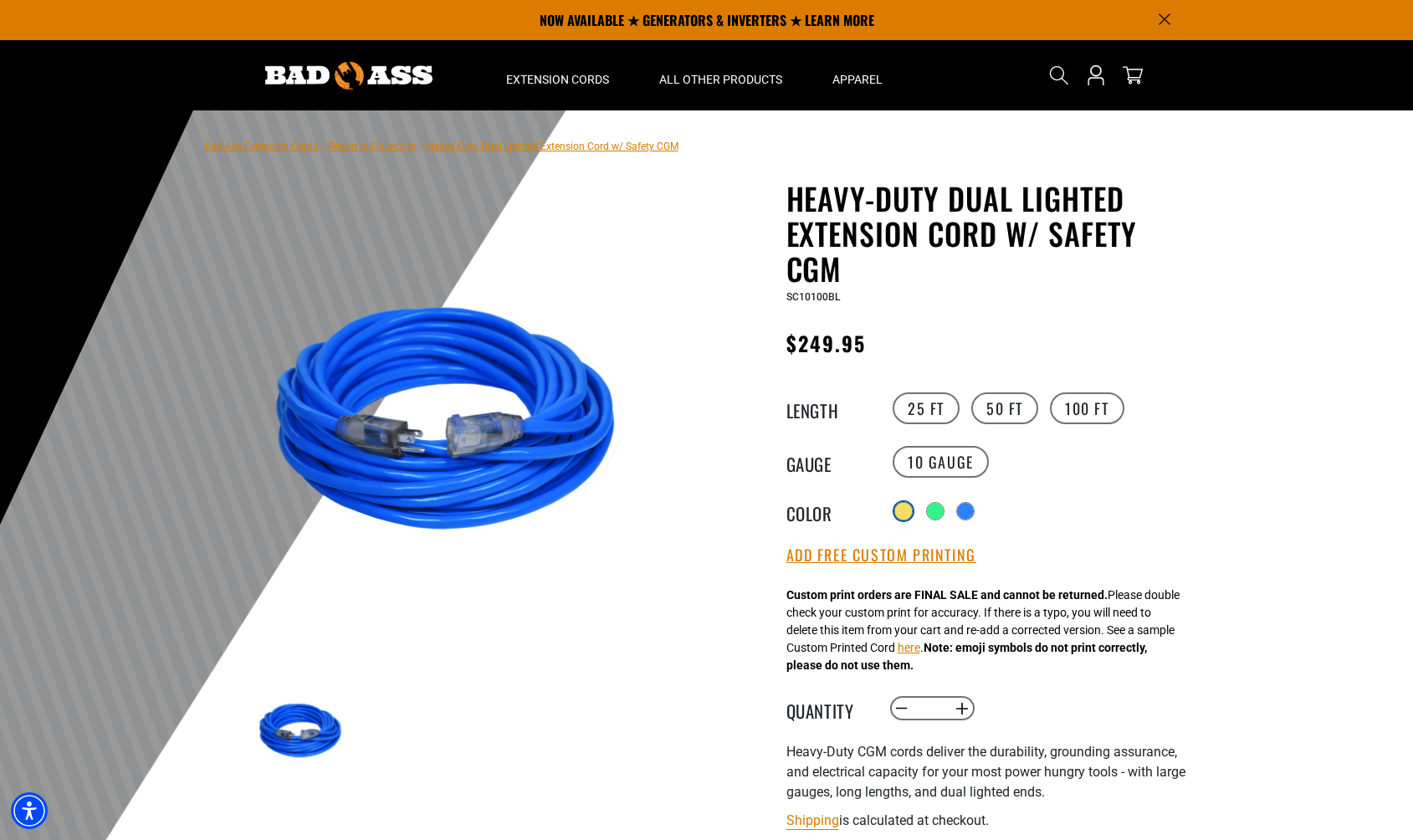
click at [904, 509] on div at bounding box center [904, 511] width 17 height 17
